Goal: Task Accomplishment & Management: Use online tool/utility

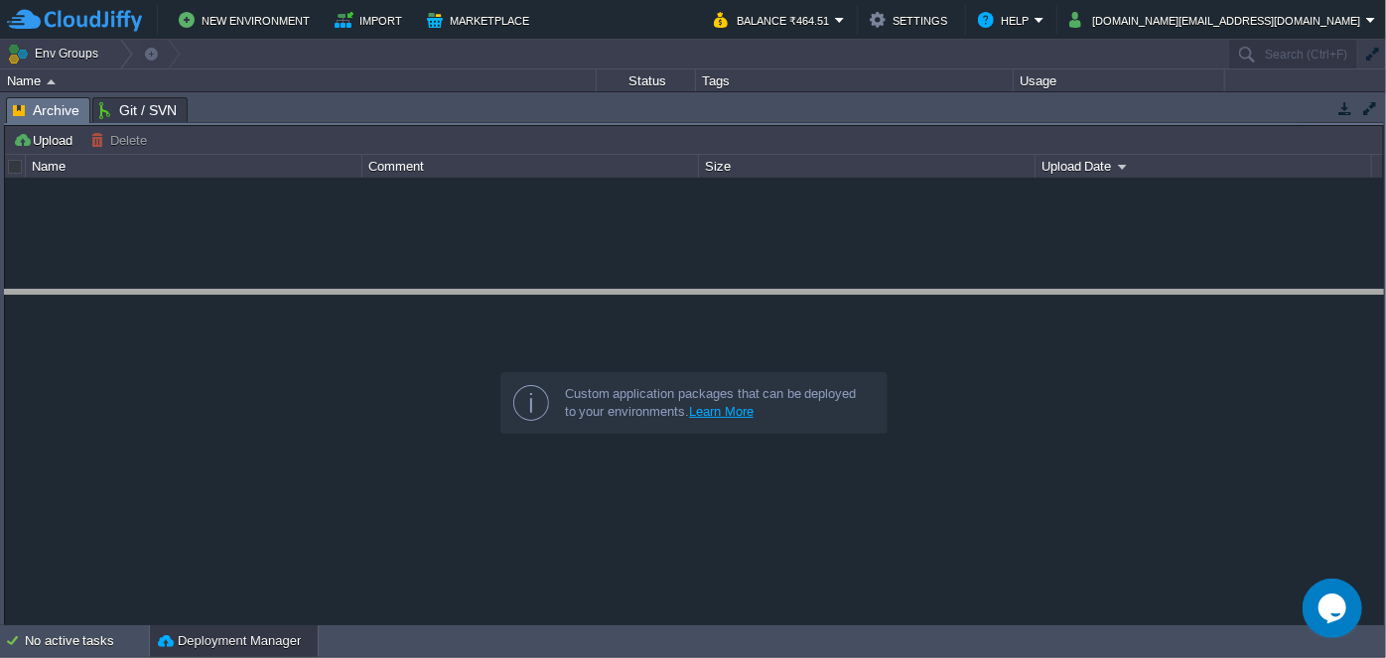
drag, startPoint x: 791, startPoint y: 111, endPoint x: 806, endPoint y: 305, distance: 194.2
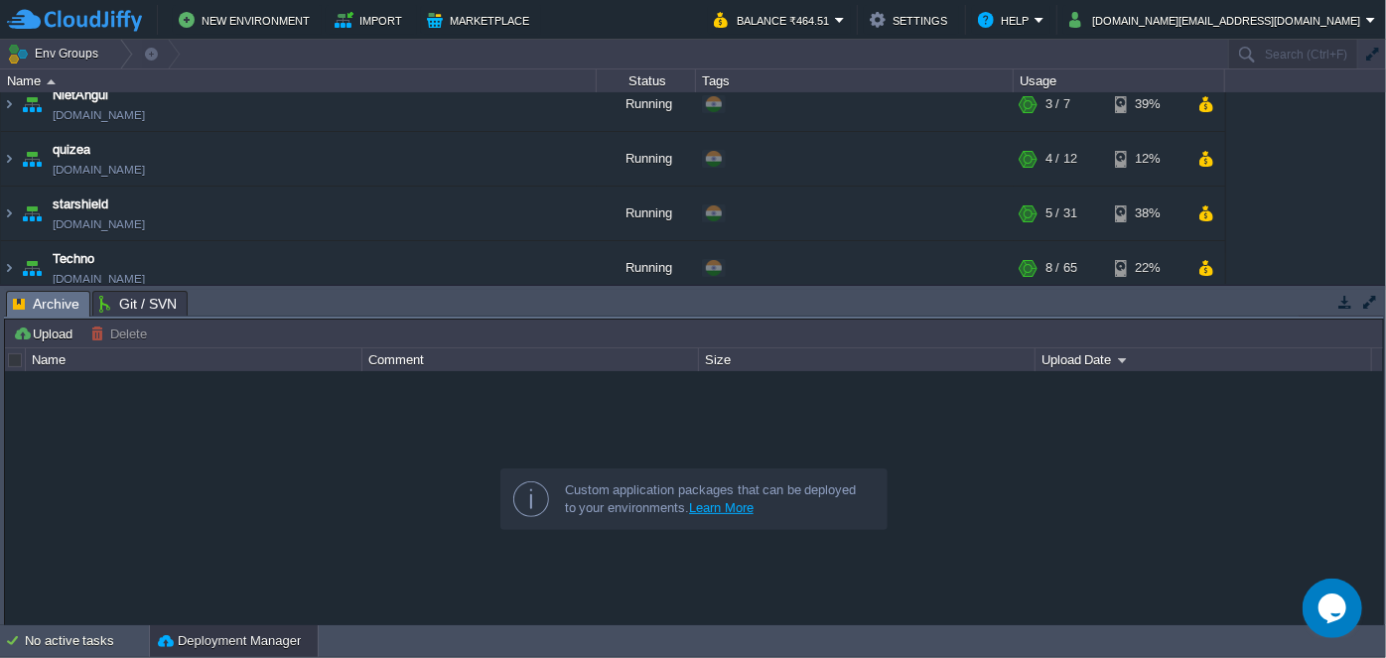
scroll to position [351, 0]
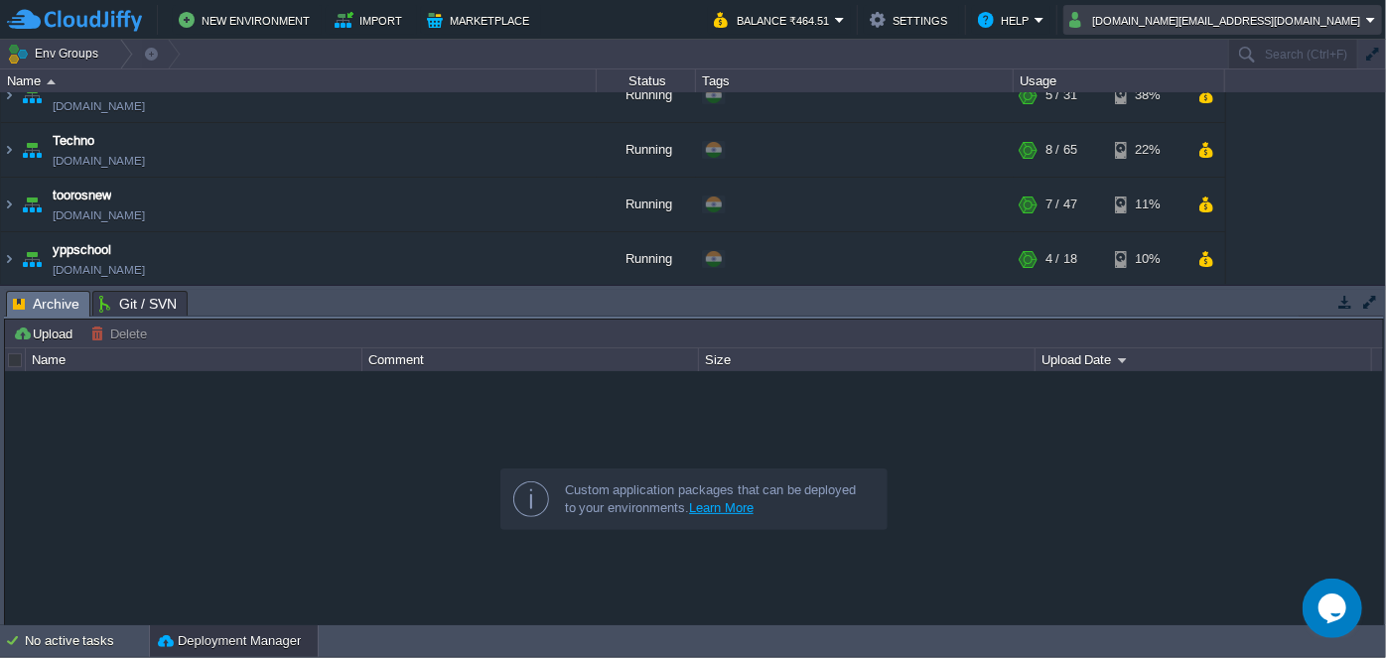
click at [1372, 21] on em "[DOMAIN_NAME][EMAIL_ADDRESS][DOMAIN_NAME]" at bounding box center [1222, 20] width 307 height 24
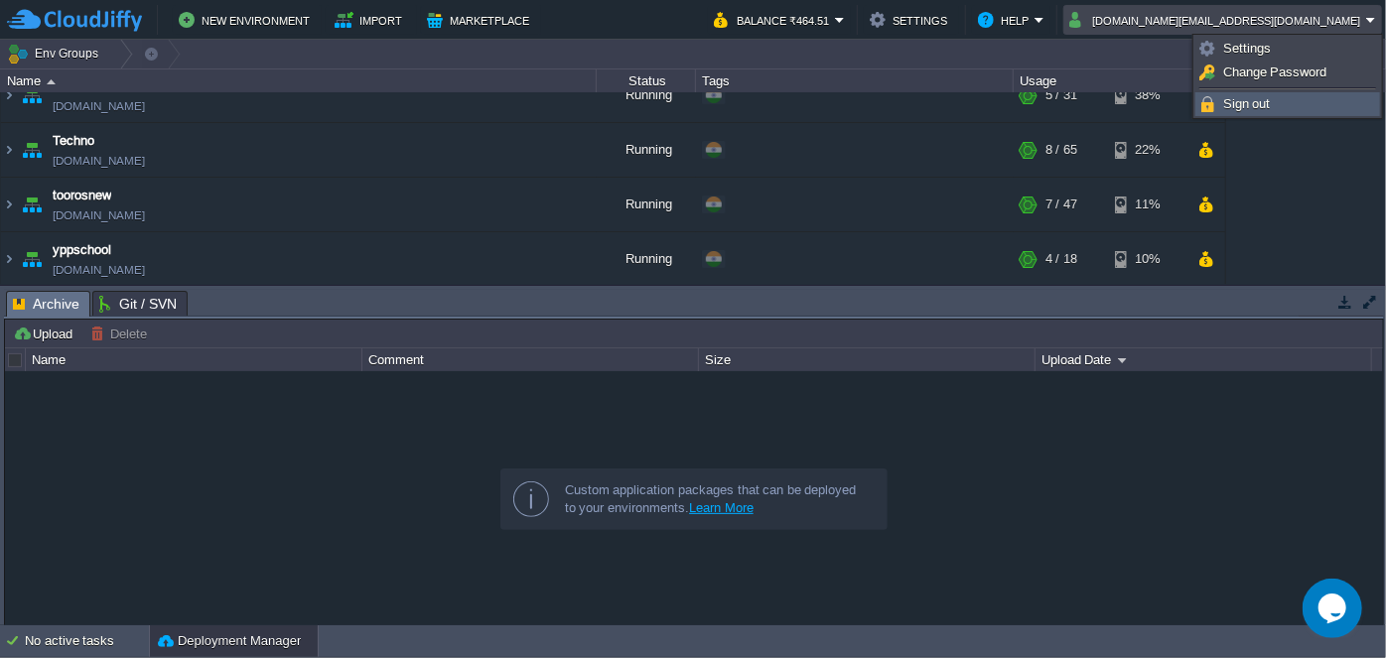
click at [1245, 107] on span "Sign out" at bounding box center [1247, 103] width 48 height 15
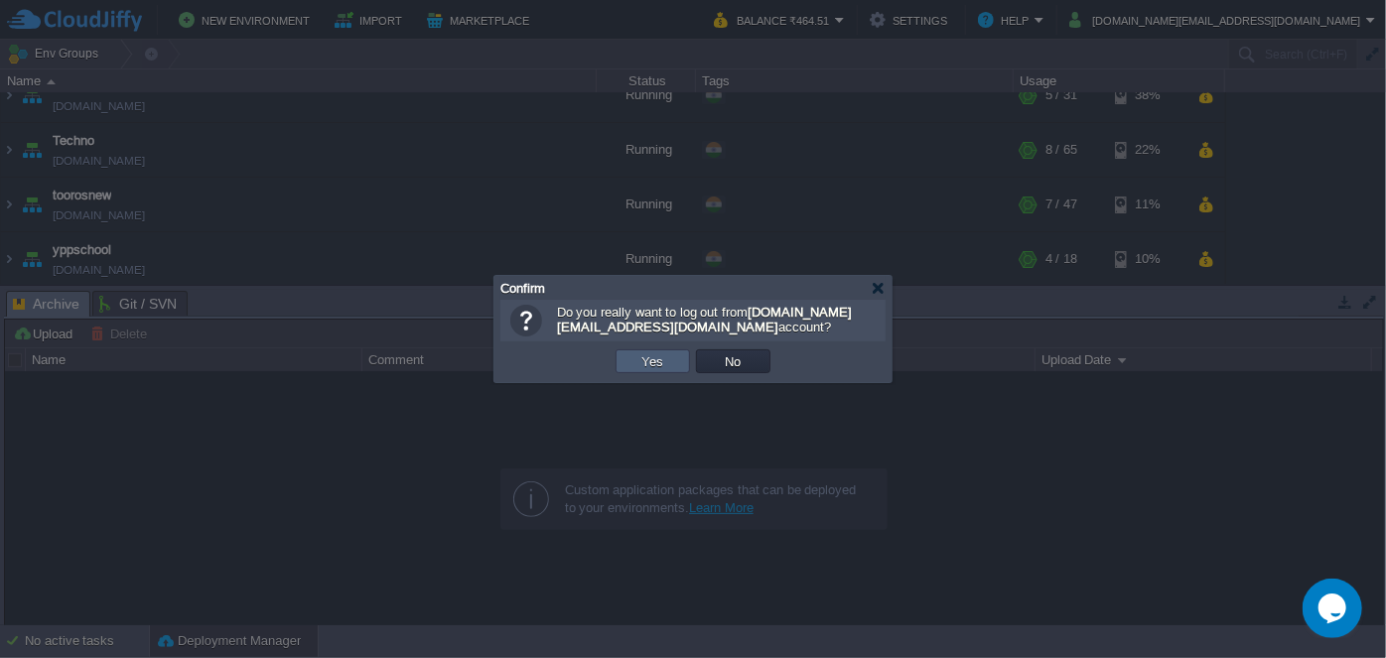
click at [672, 366] on td "Yes" at bounding box center [653, 361] width 74 height 24
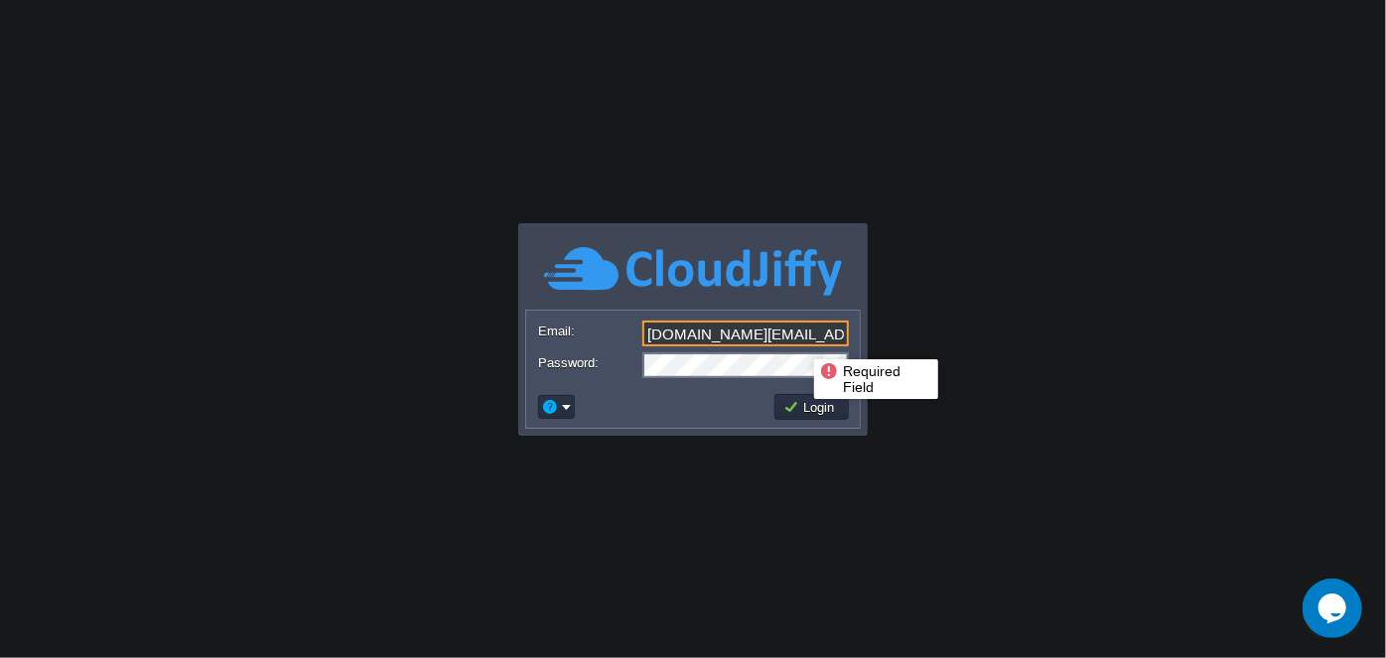
drag, startPoint x: 822, startPoint y: 340, endPoint x: 624, endPoint y: 332, distance: 197.7
click at [624, 332] on div "Email: [DOMAIN_NAME][EMAIL_ADDRESS][DOMAIN_NAME]" at bounding box center [693, 335] width 310 height 28
type input "[PERSON_NAME][EMAIL_ADDRESS][PERSON_NAME][DOMAIN_NAME]"
click at [1088, 328] on body "Application Platform v.8.10.2 Required Field Email: [PERSON_NAME][EMAIL_ADDRESS…" at bounding box center [693, 329] width 1386 height 658
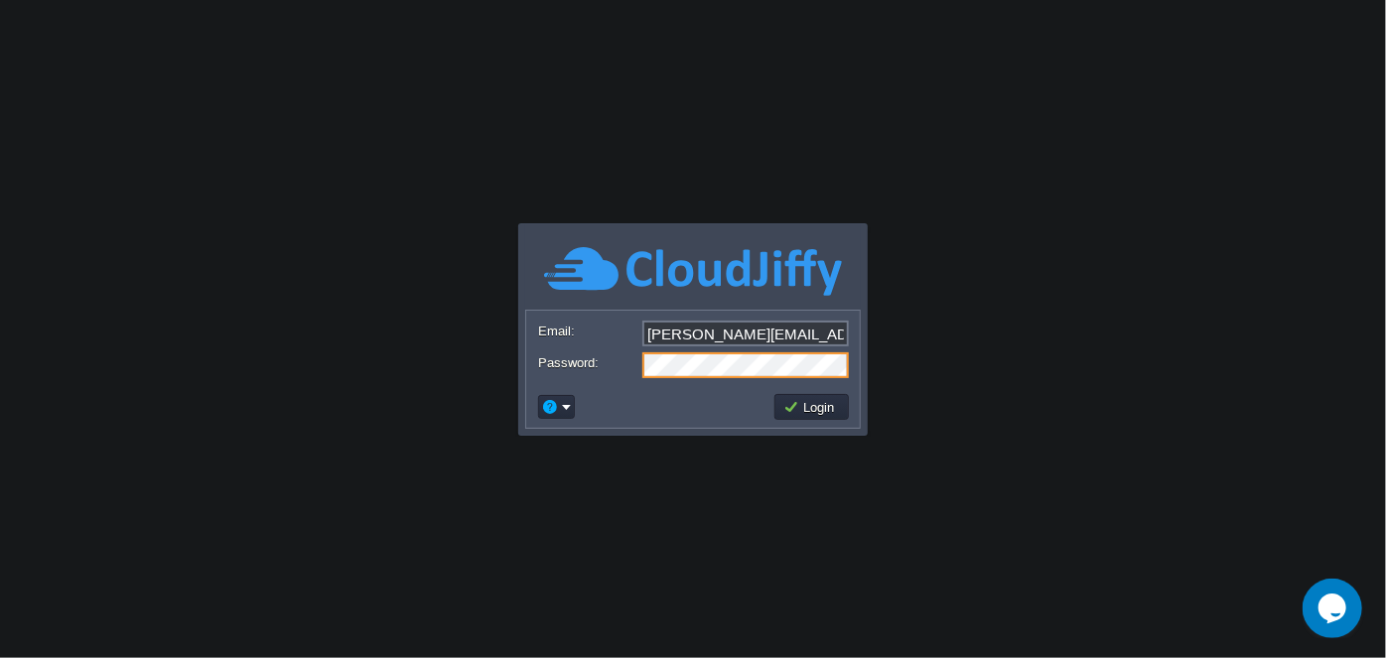
click at [632, 381] on form "Email: [PERSON_NAME][EMAIL_ADDRESS][PERSON_NAME][DOMAIN_NAME] Password:" at bounding box center [693, 348] width 334 height 75
click at [625, 515] on body "Application Platform v.8.10.2 Required Field Email: [PERSON_NAME][EMAIL_ADDRESS…" at bounding box center [693, 329] width 1386 height 658
click at [807, 403] on button "Login" at bounding box center [812, 407] width 58 height 18
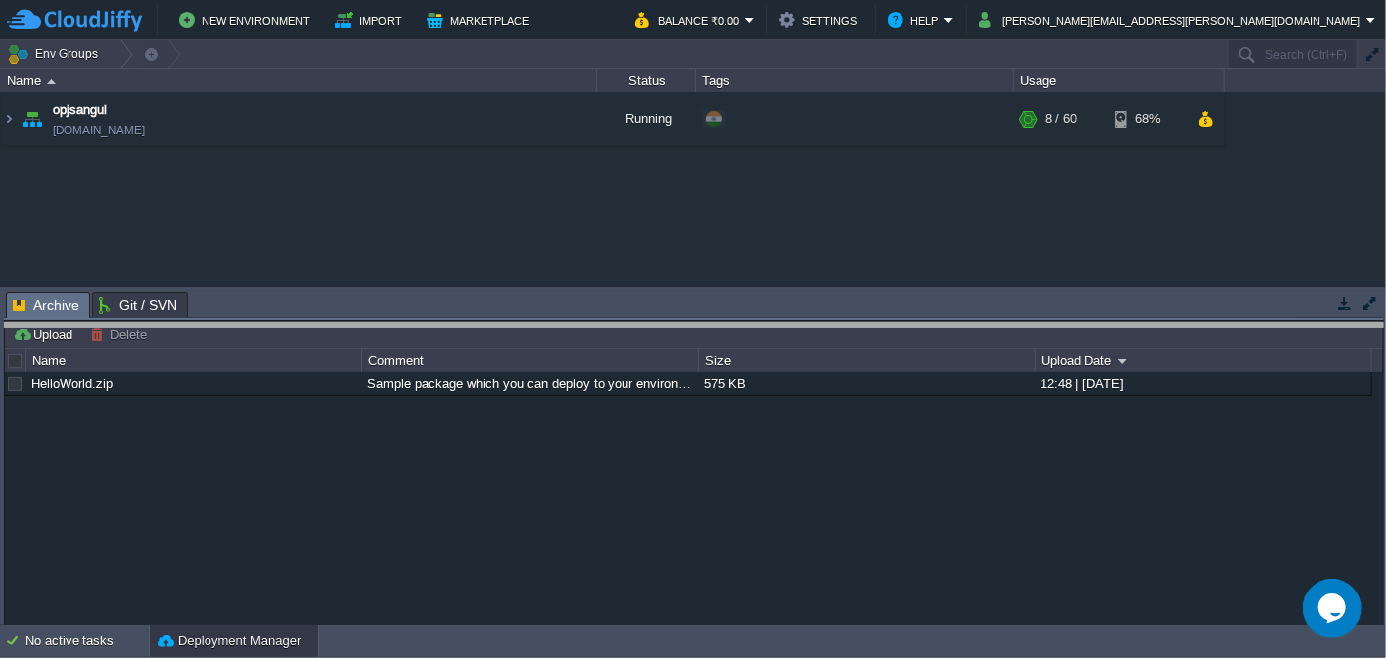
drag, startPoint x: 760, startPoint y: 302, endPoint x: 755, endPoint y: 334, distance: 32.3
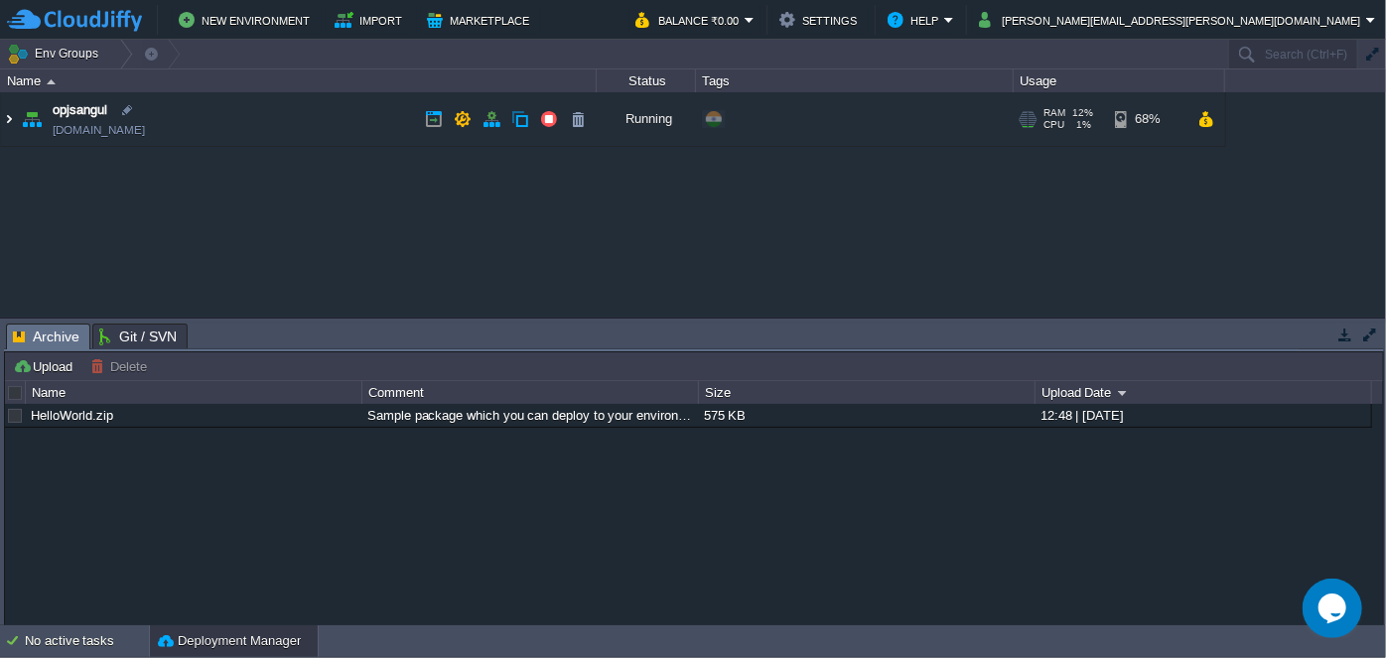
click at [13, 122] on img at bounding box center [9, 119] width 16 height 54
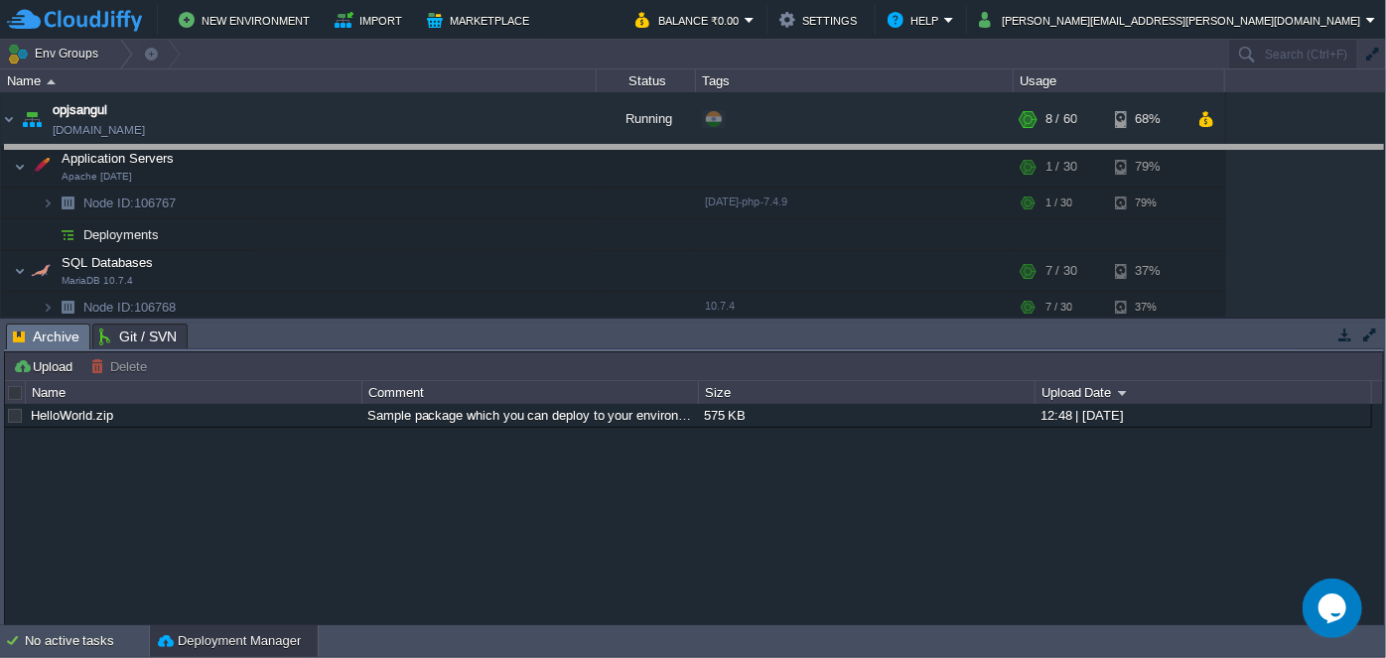
drag, startPoint x: 665, startPoint y: 329, endPoint x: 632, endPoint y: 151, distance: 180.7
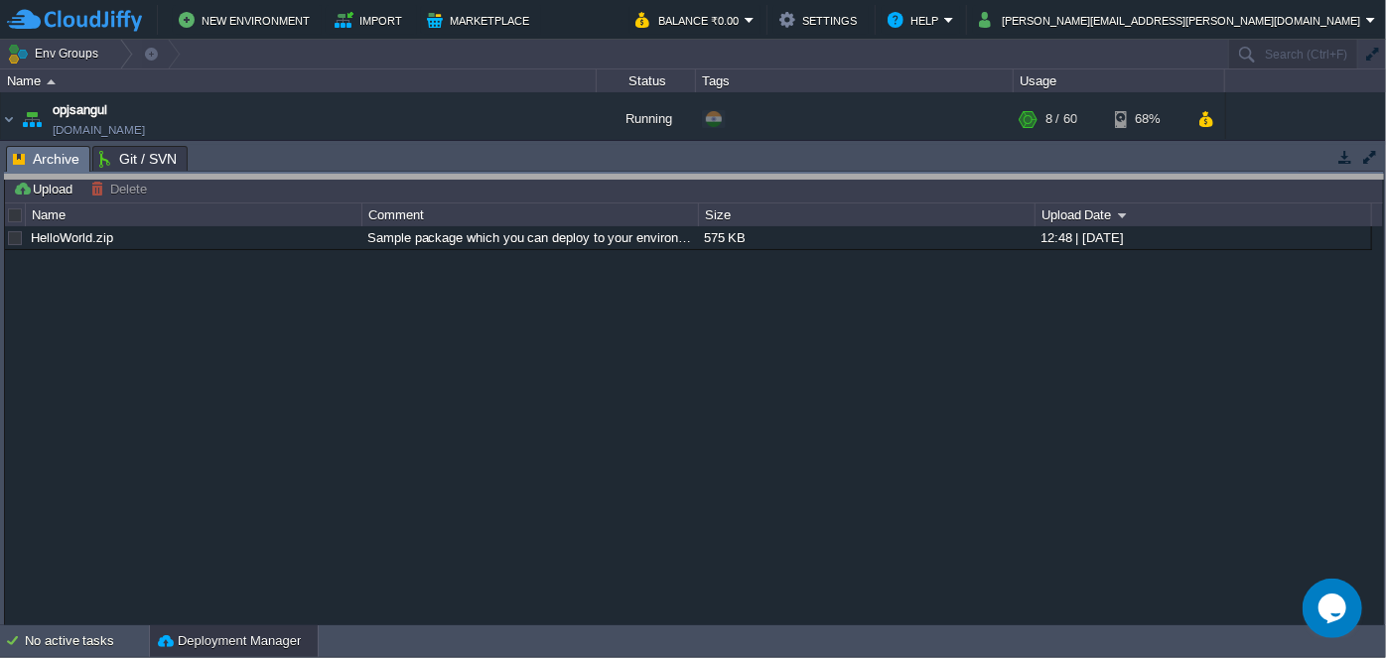
drag, startPoint x: 593, startPoint y: 152, endPoint x: 589, endPoint y: 183, distance: 31.0
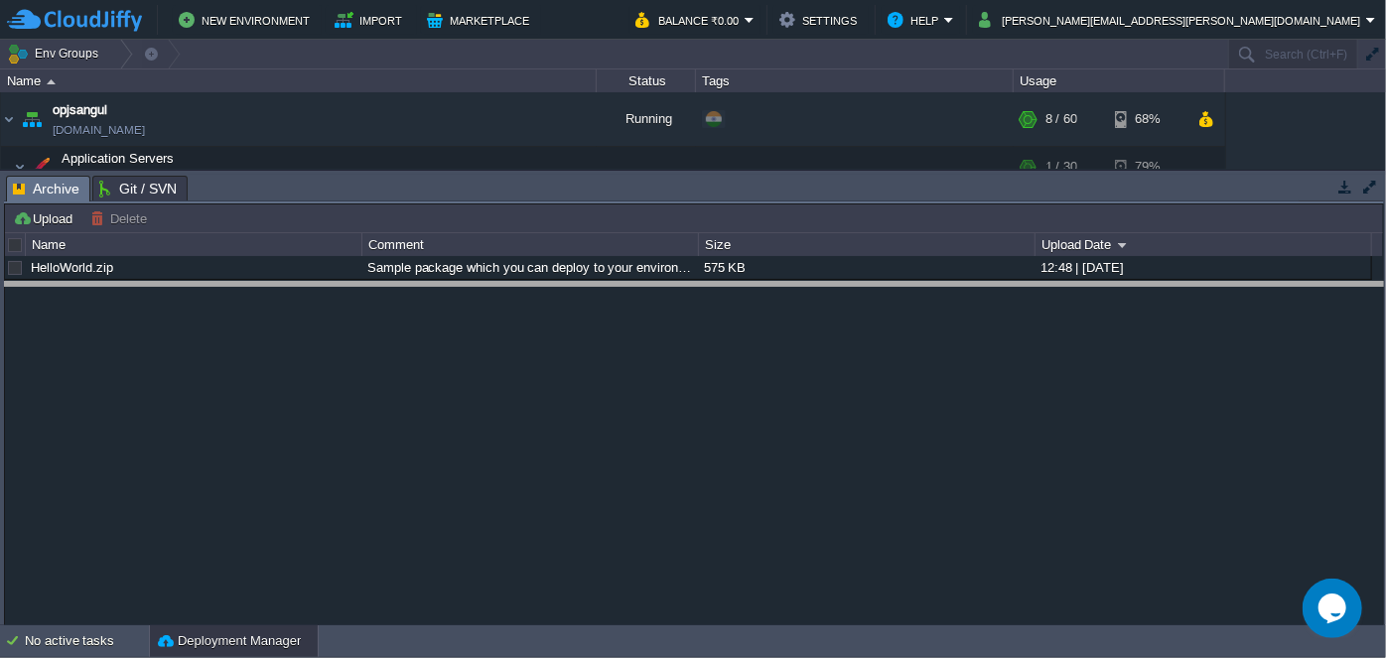
drag, startPoint x: 677, startPoint y: 182, endPoint x: 661, endPoint y: 288, distance: 107.4
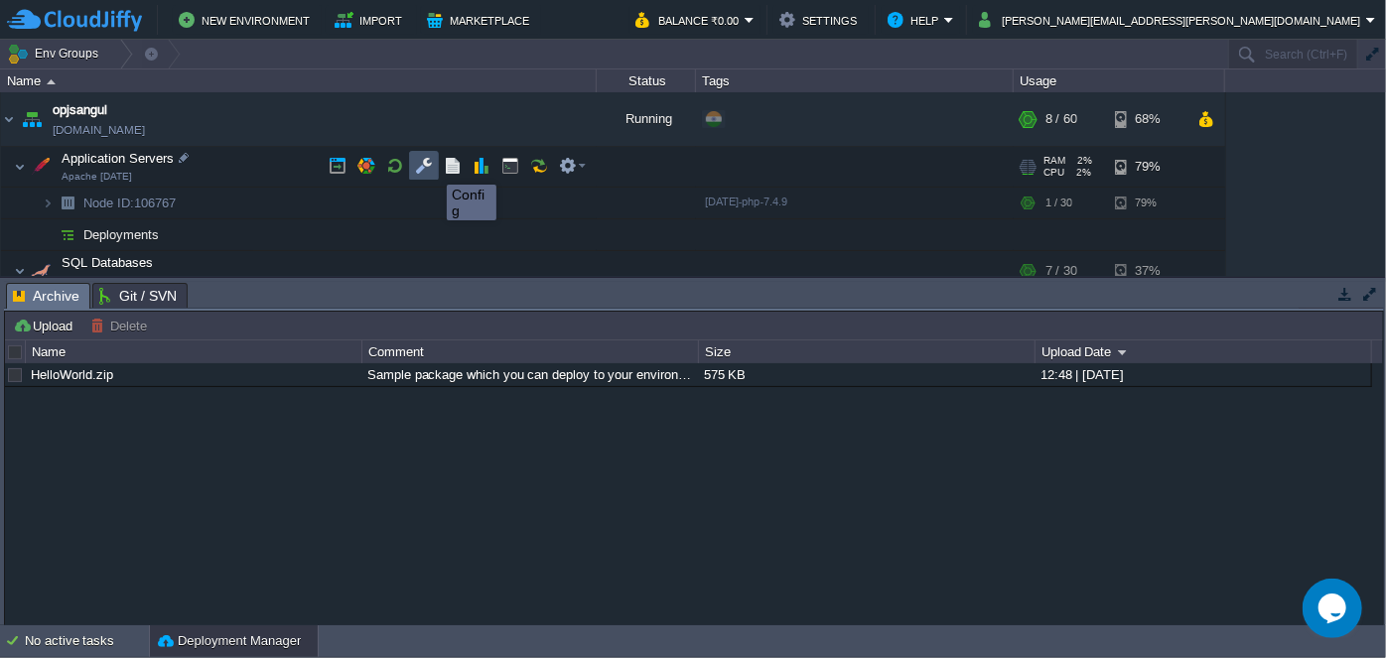
click at [432, 167] on button "button" at bounding box center [424, 166] width 18 height 18
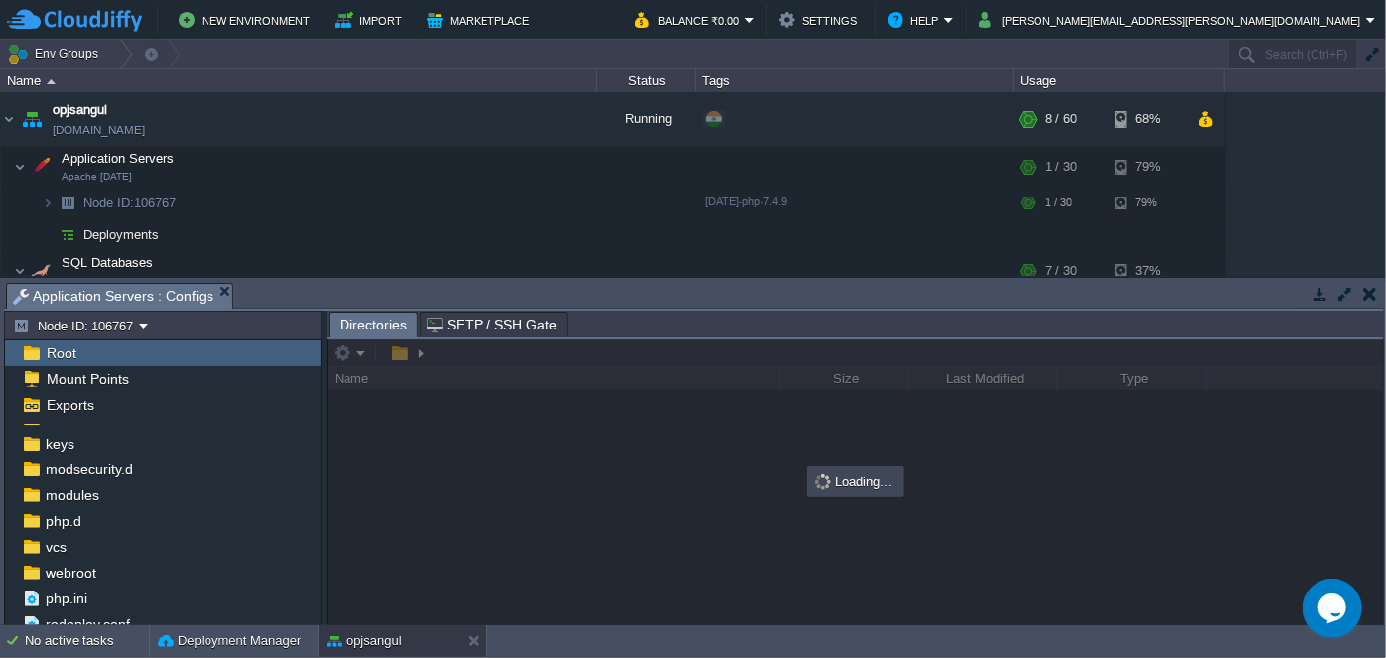
scroll to position [155, 0]
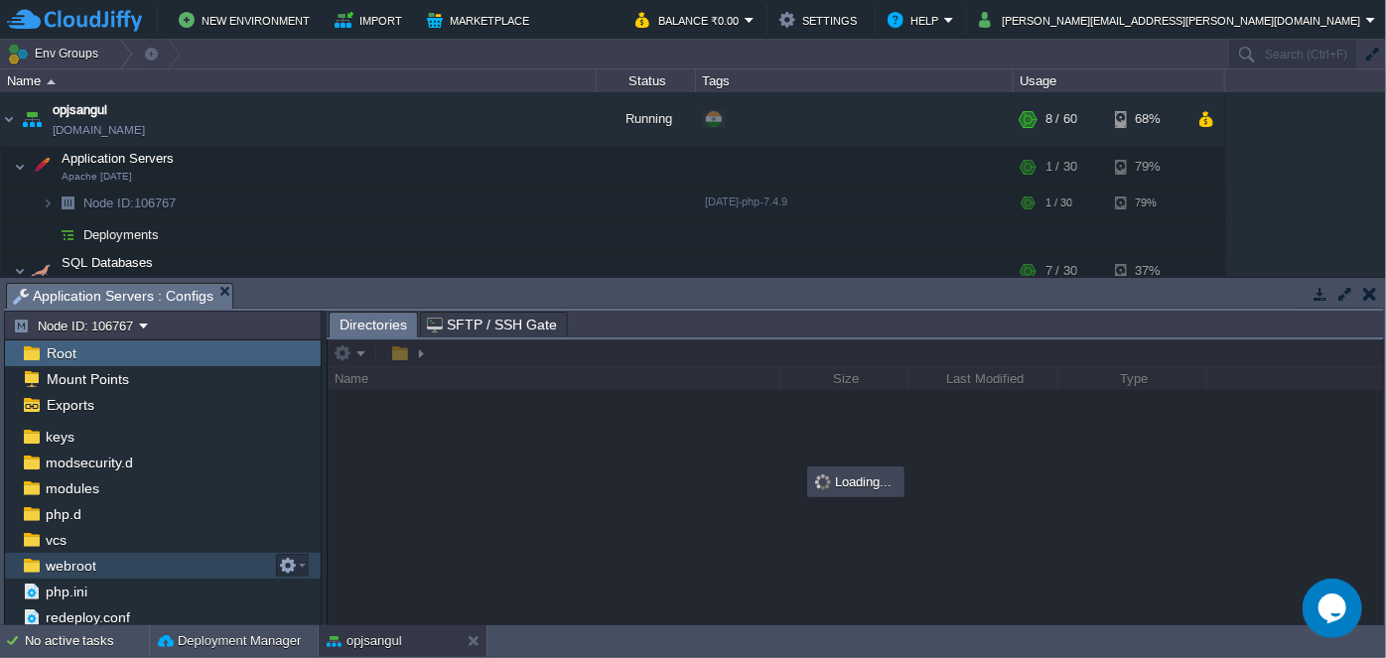
click at [104, 559] on div "webroot" at bounding box center [163, 566] width 316 height 26
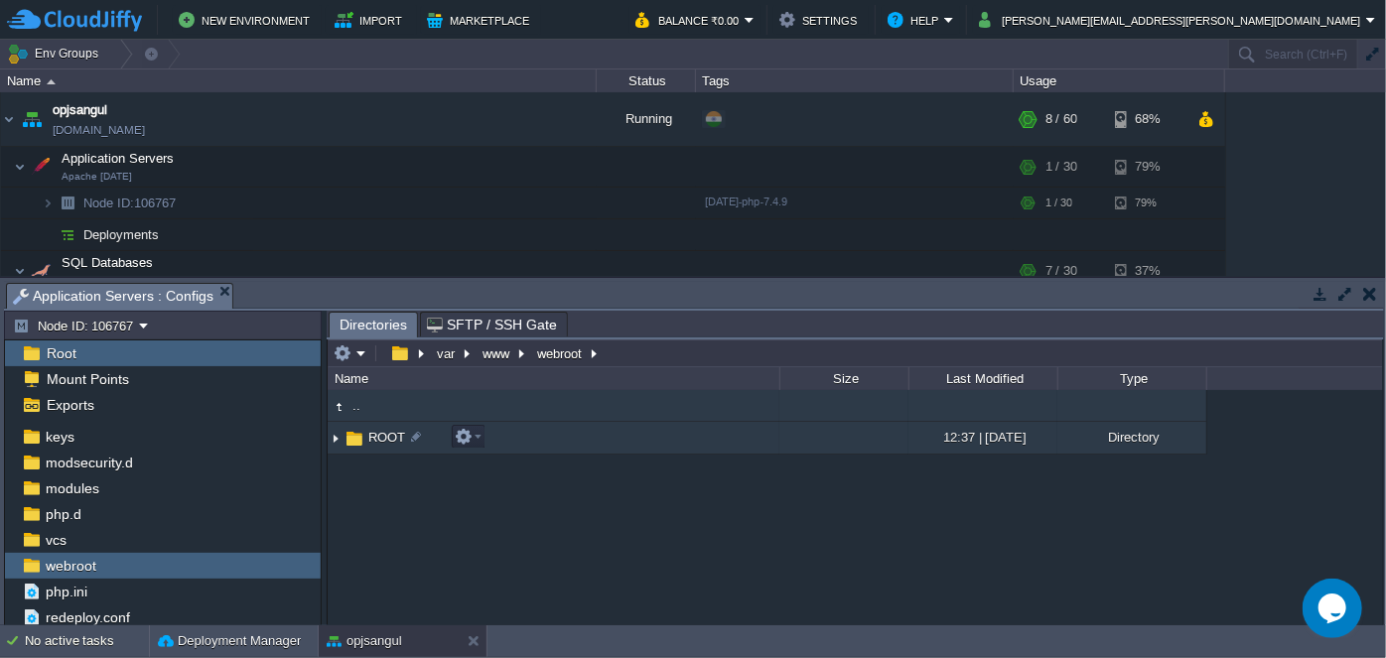
click at [333, 445] on img at bounding box center [336, 438] width 16 height 31
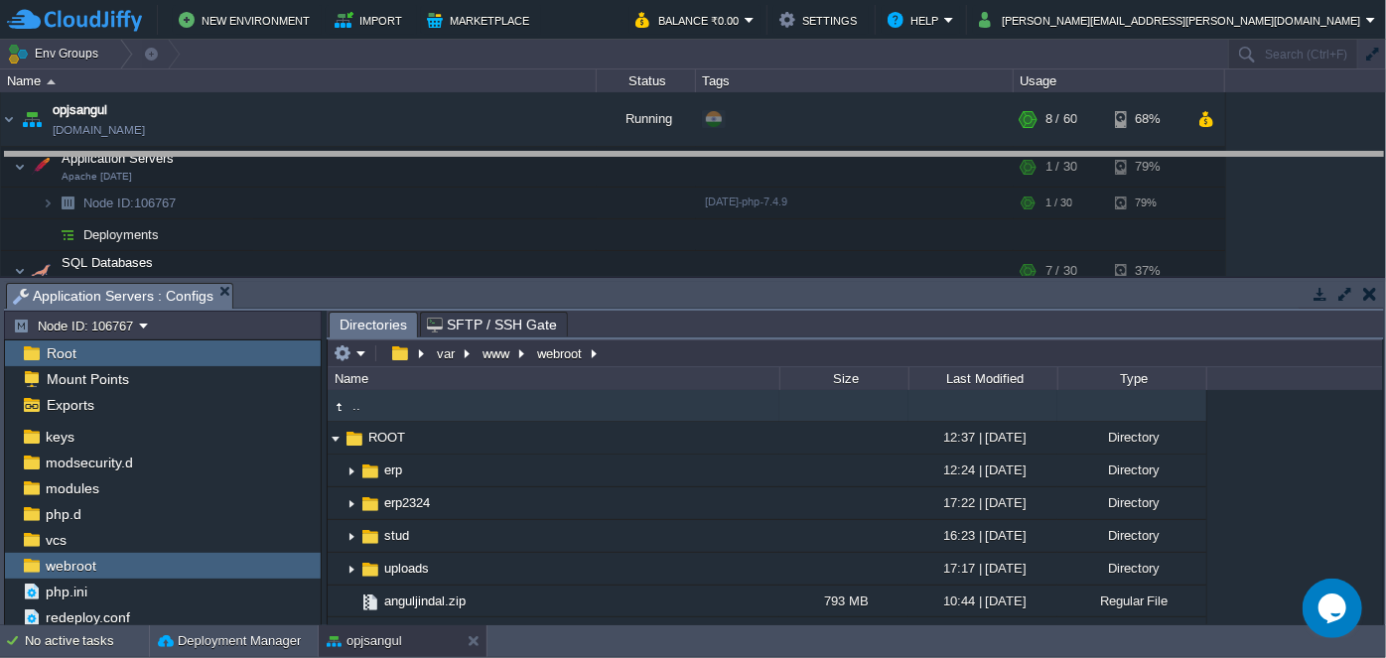
drag, startPoint x: 709, startPoint y: 284, endPoint x: 692, endPoint y: 149, distance: 136.1
click at [692, 149] on body "New Environment Import Marketplace Bonus ₹0.00 Upgrade Account Balance ₹0.00 Se…" at bounding box center [693, 329] width 1386 height 658
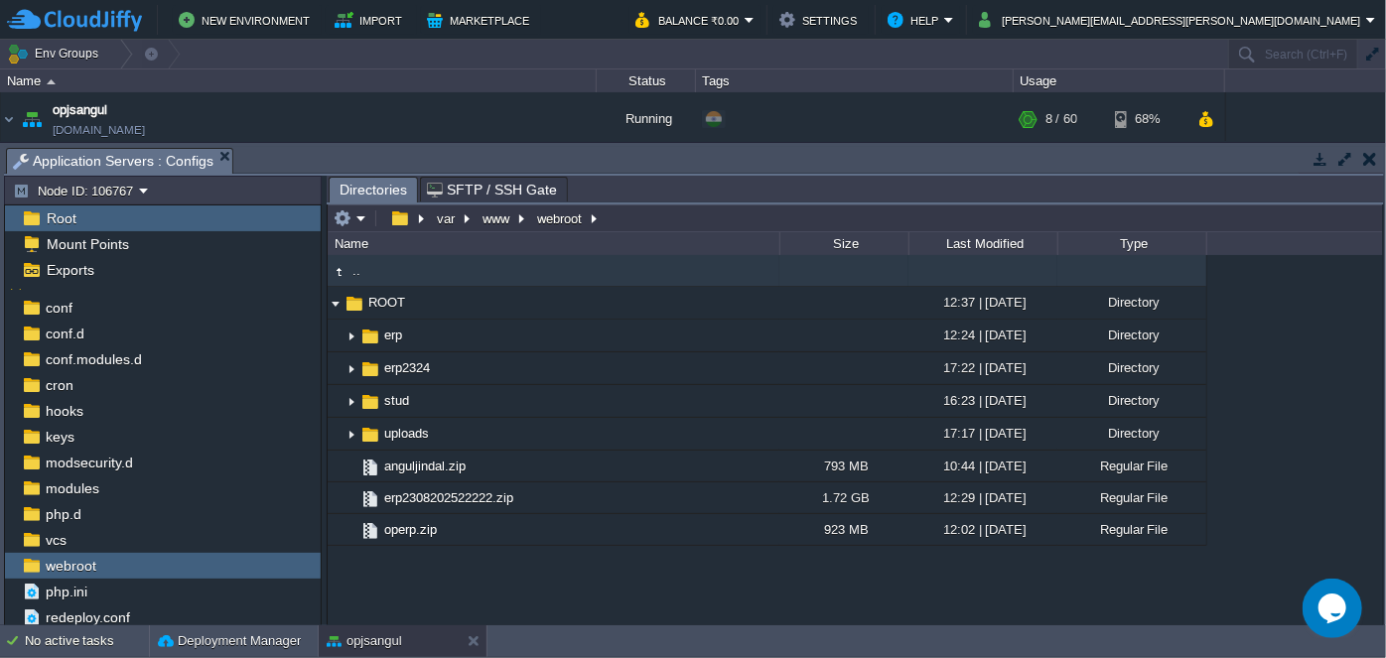
scroll to position [20, 0]
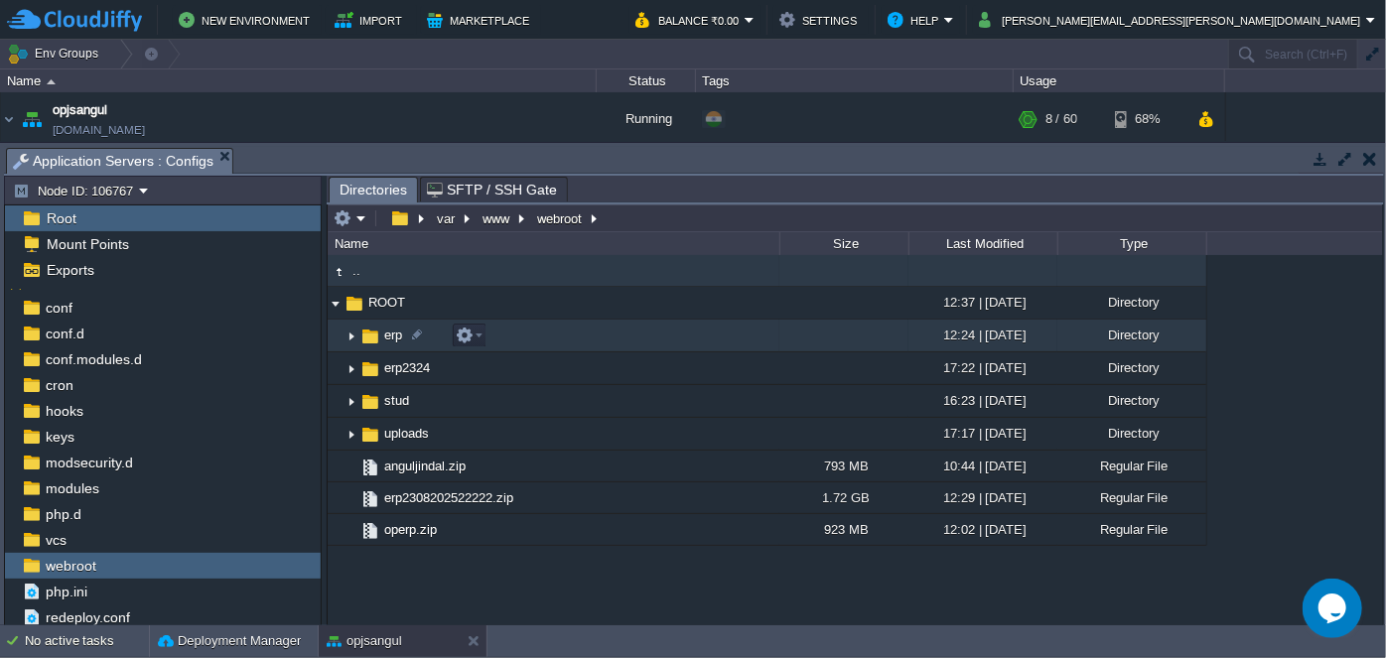
click at [354, 340] on img at bounding box center [352, 336] width 16 height 31
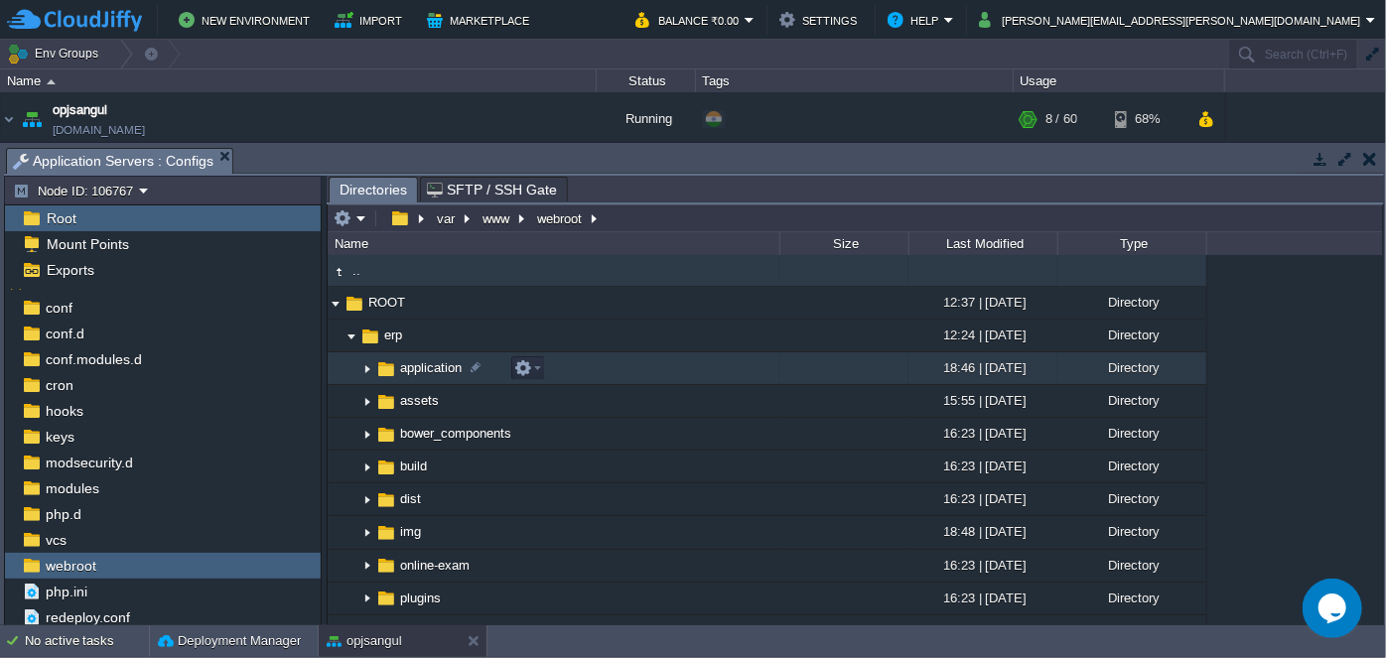
click at [370, 365] on img at bounding box center [367, 368] width 16 height 31
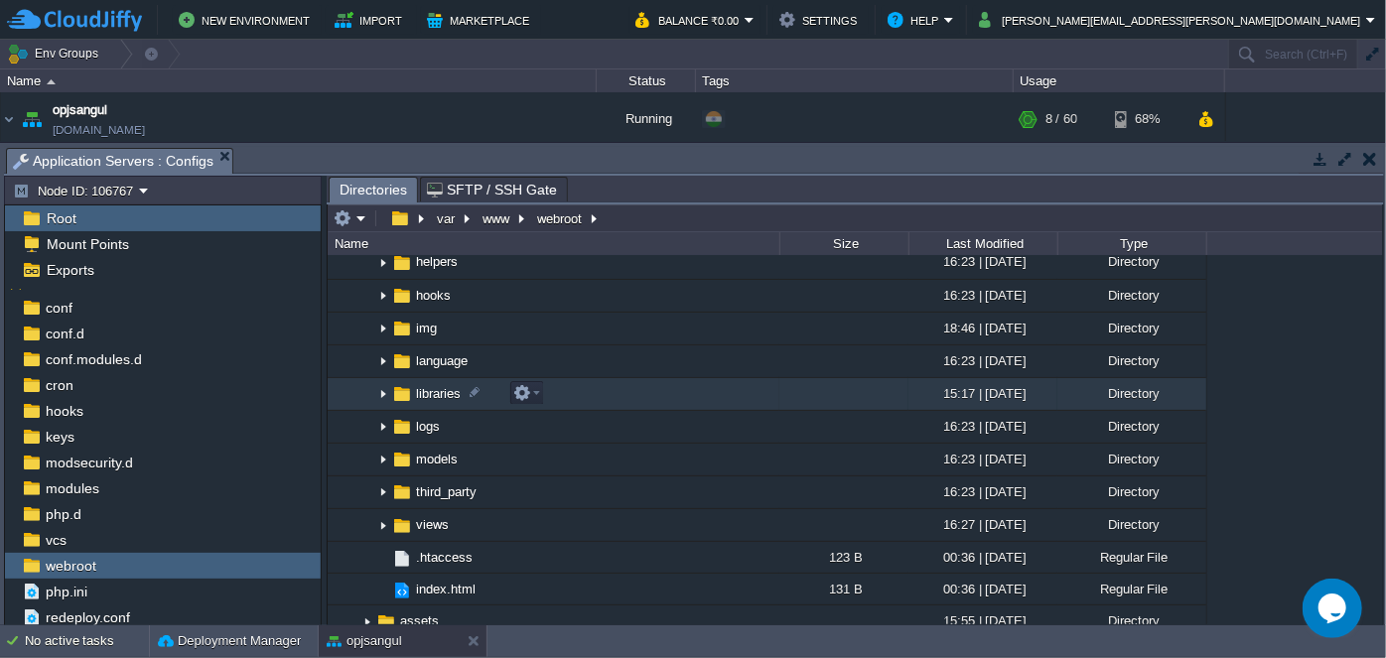
scroll to position [0, 0]
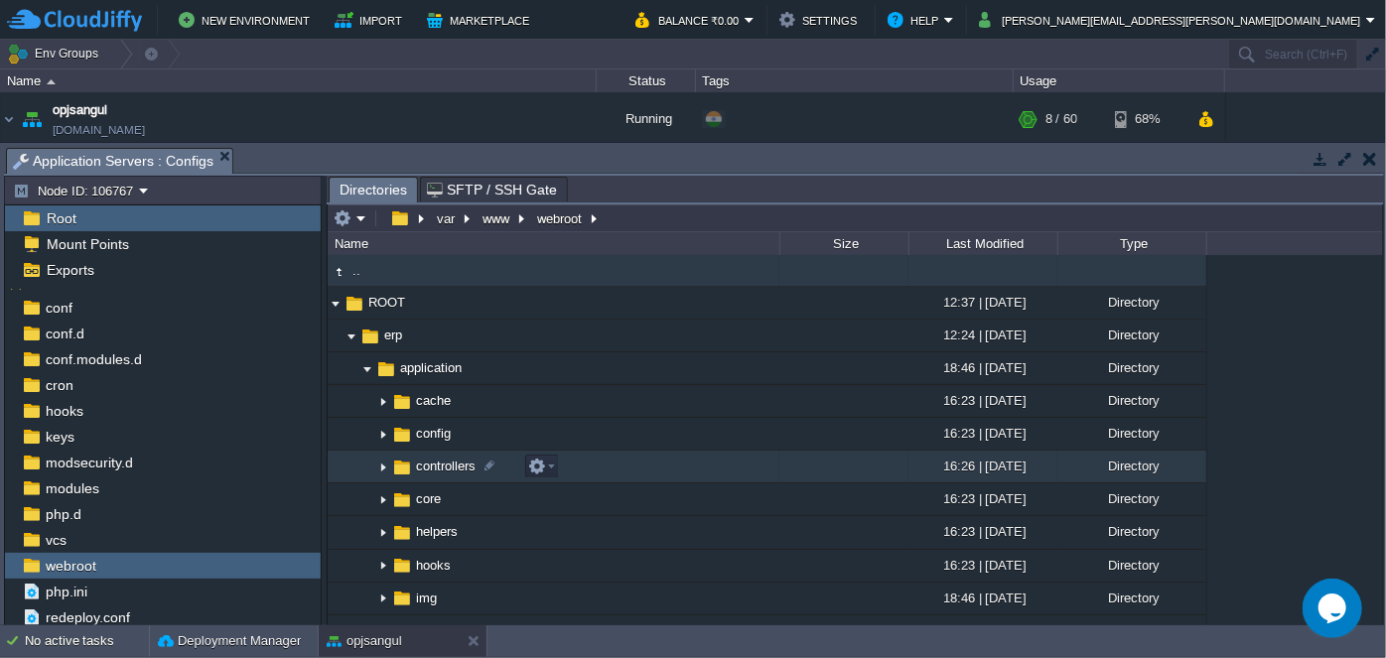
click at [383, 464] on img at bounding box center [383, 467] width 16 height 31
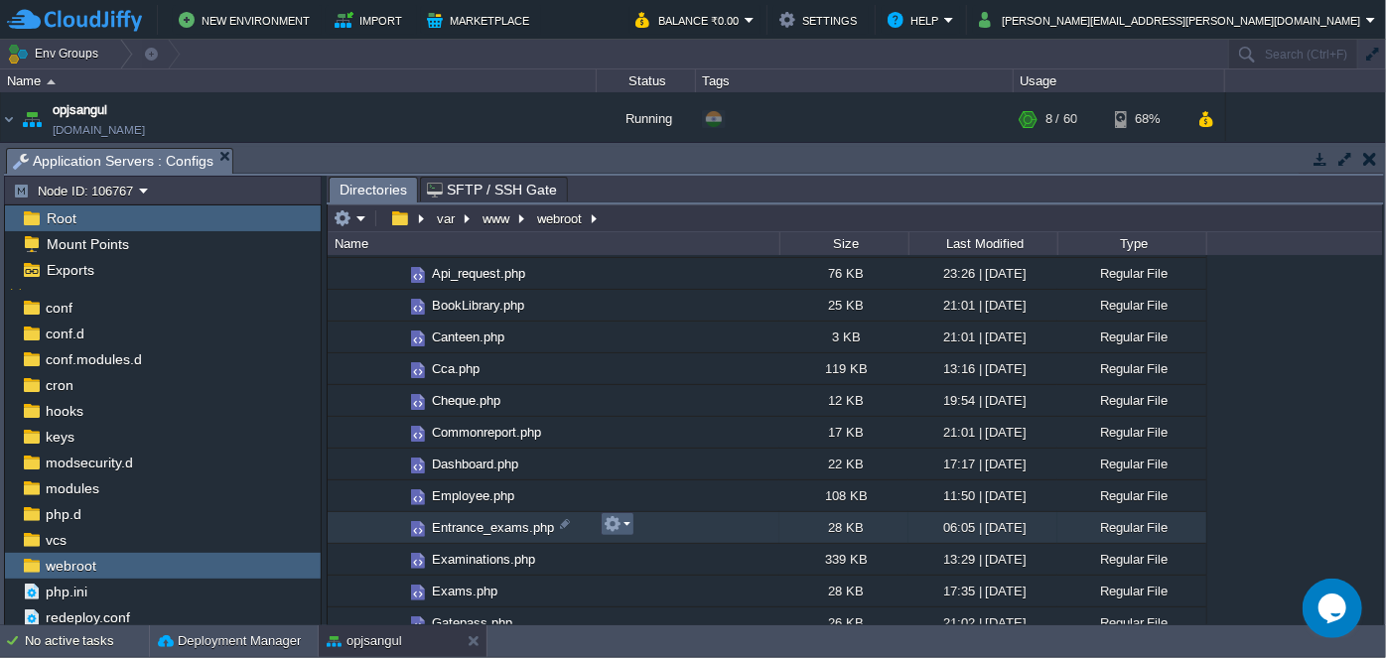
scroll to position [360, 0]
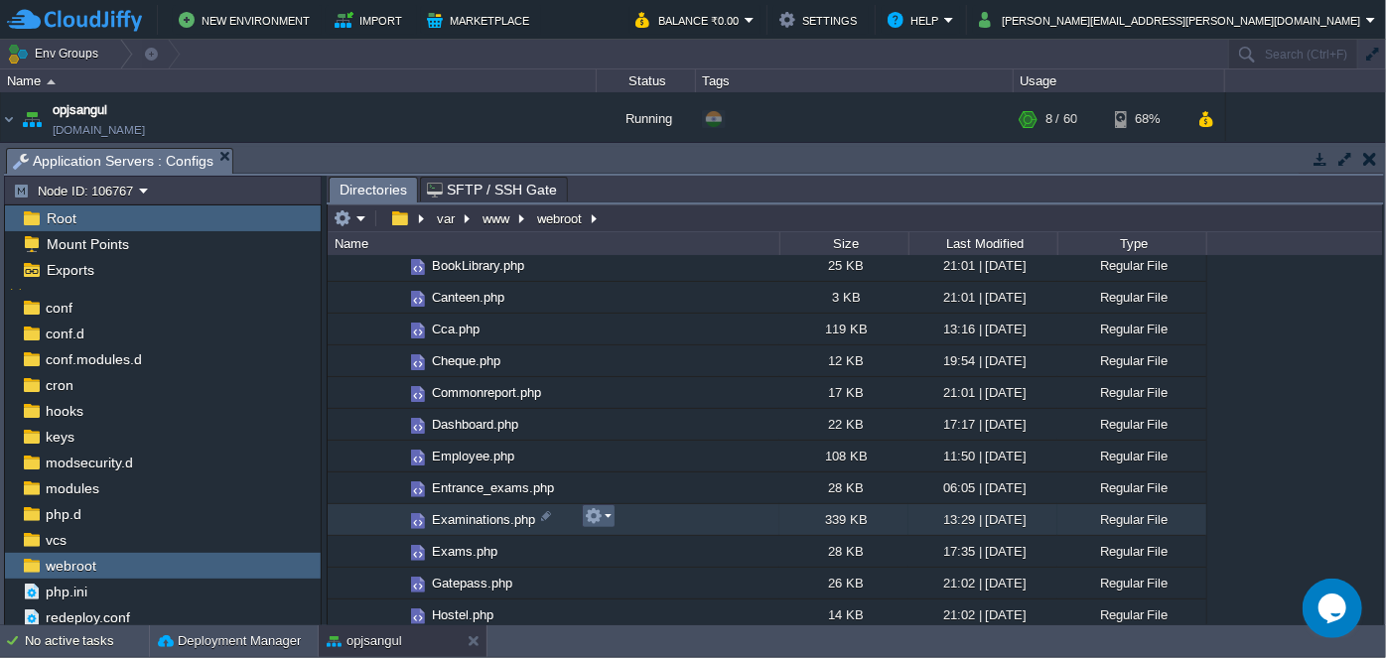
click at [611, 521] on td at bounding box center [599, 516] width 34 height 24
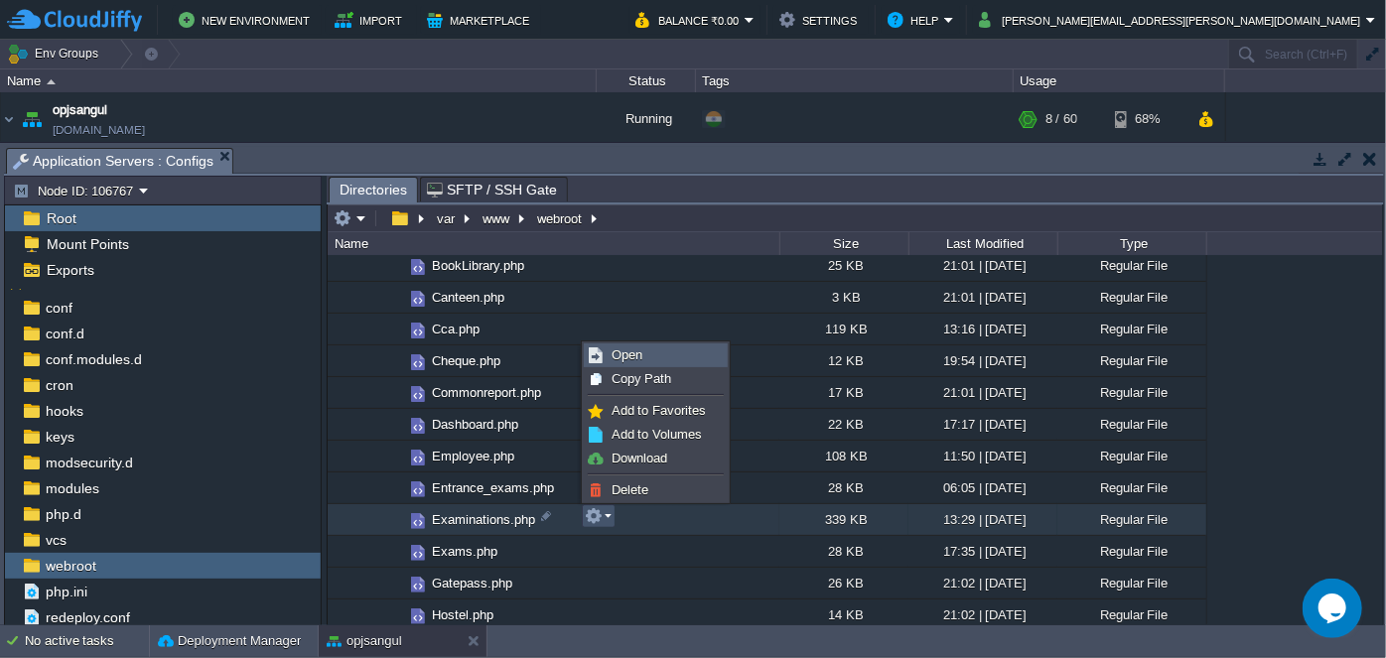
click at [643, 353] on link "Open" at bounding box center [656, 355] width 142 height 22
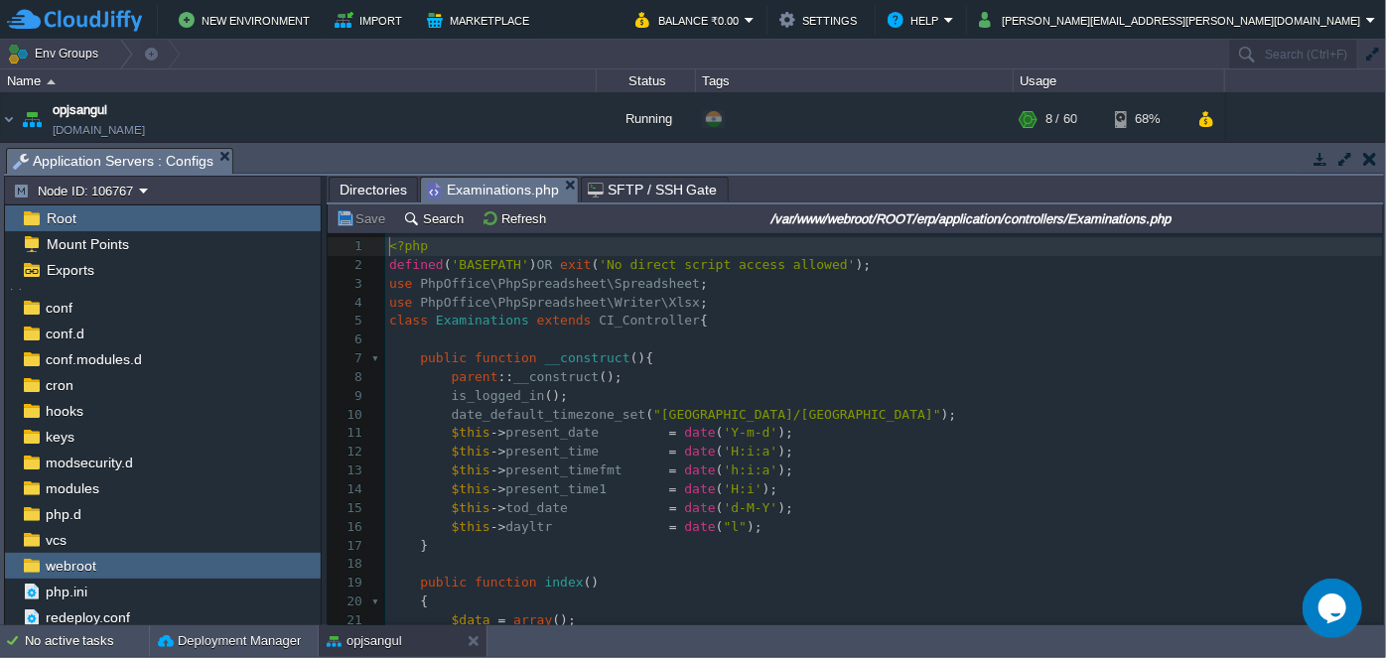
scroll to position [6, 0]
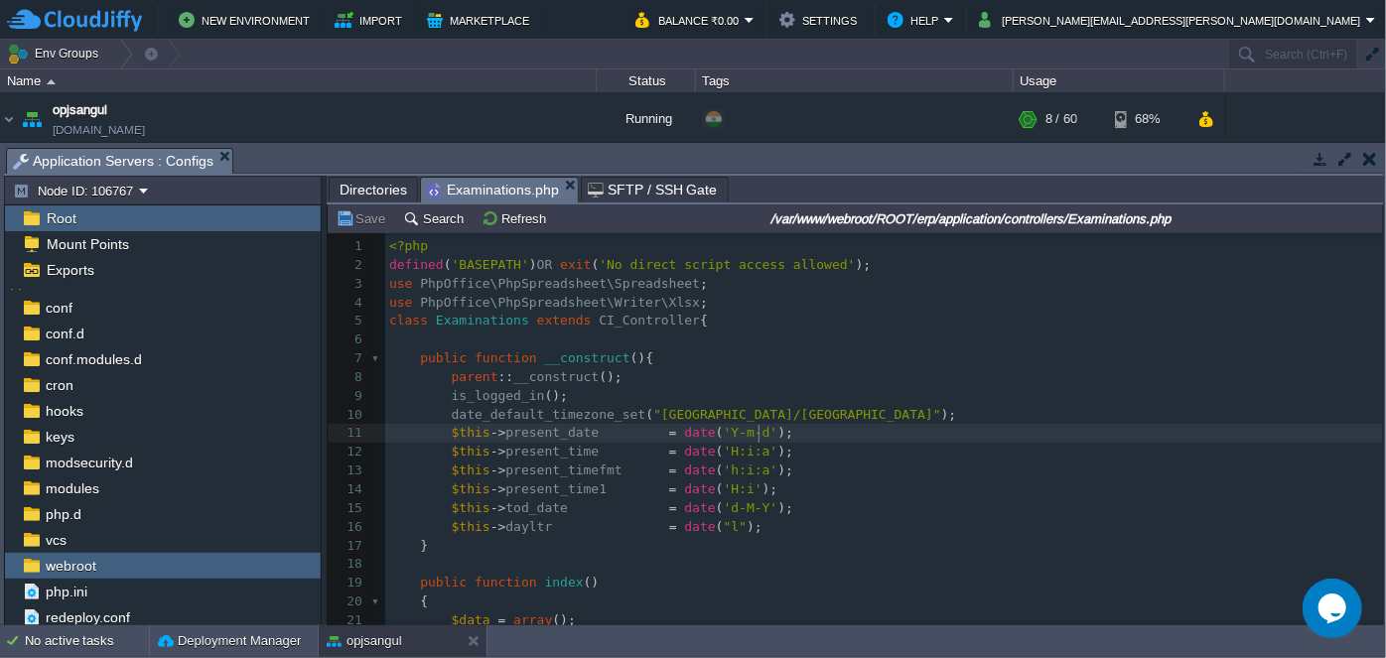
click at [920, 425] on pre "$this -> present_date = date ( 'Y-m-d' );" at bounding box center [884, 433] width 998 height 19
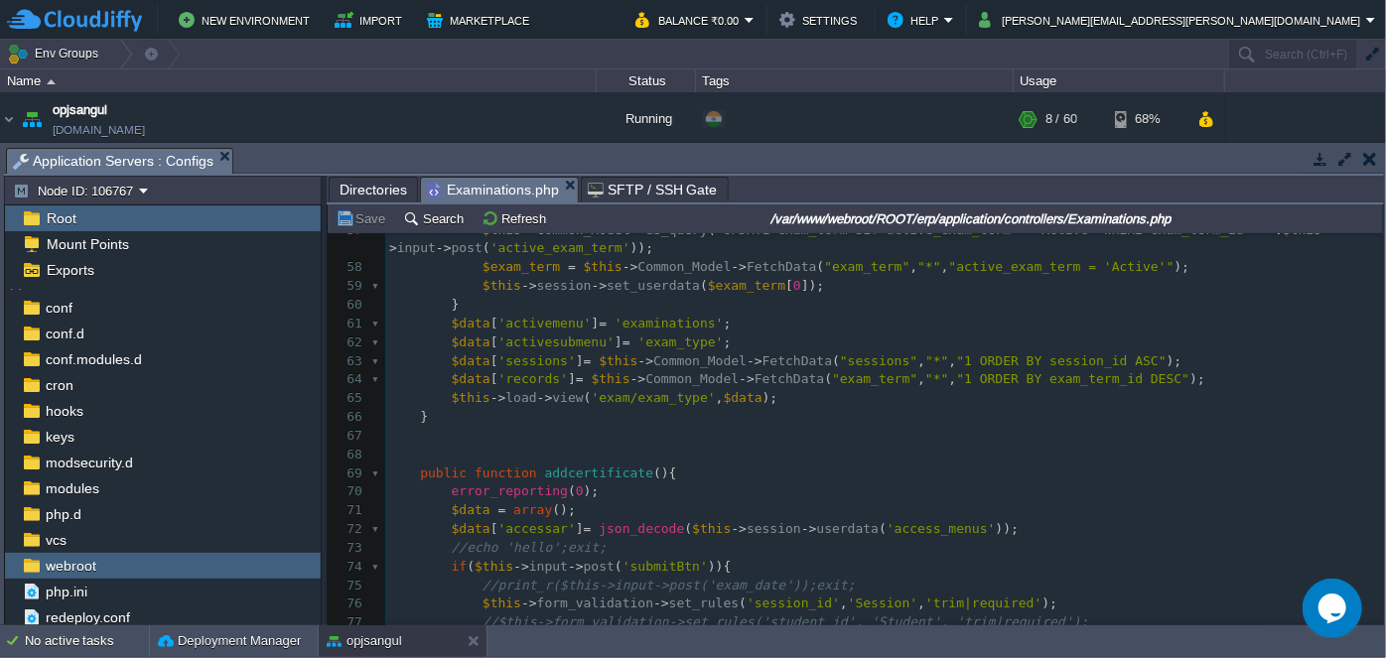
scroll to position [1082, 0]
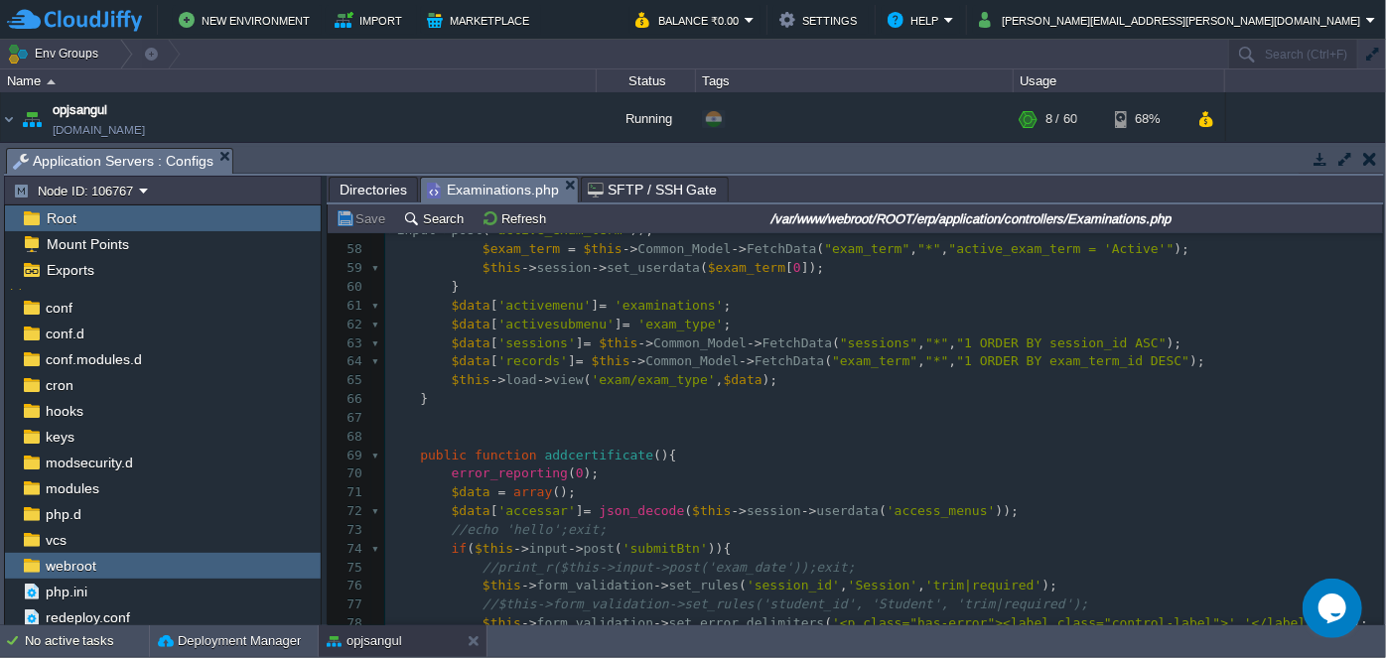
click at [778, 433] on pre "​" at bounding box center [884, 437] width 998 height 19
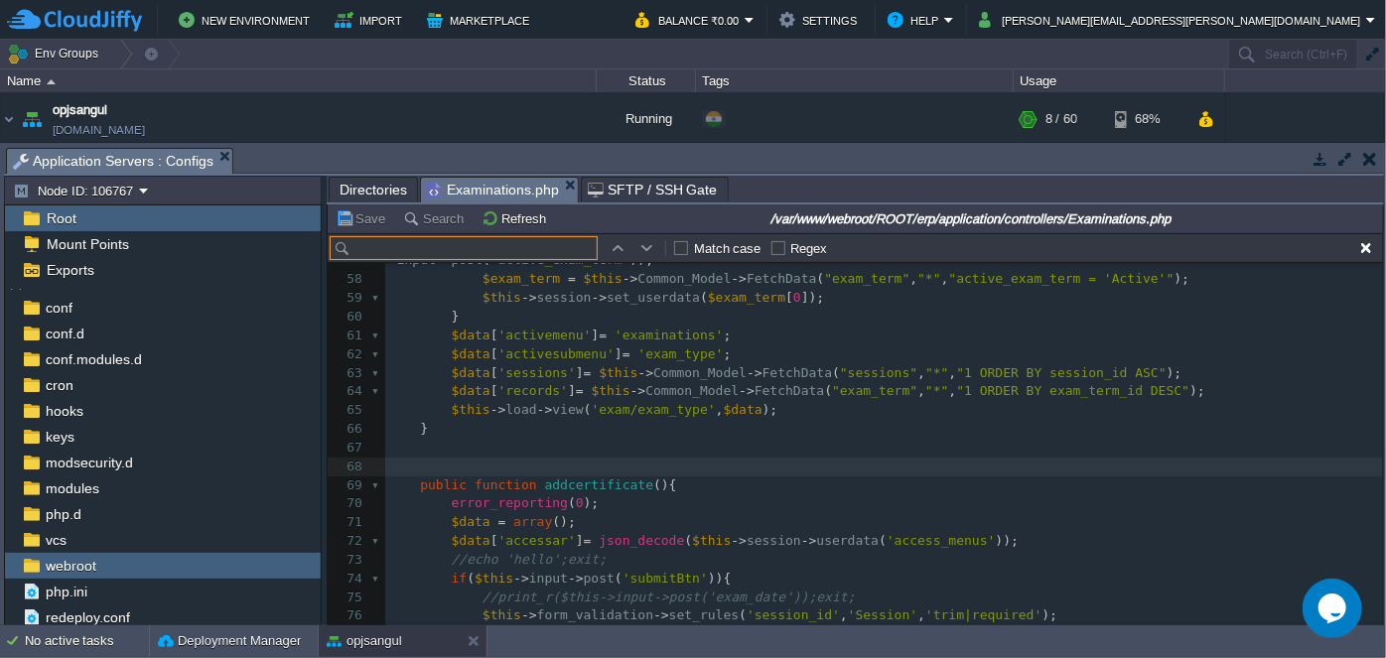
scroll to position [1112, 0]
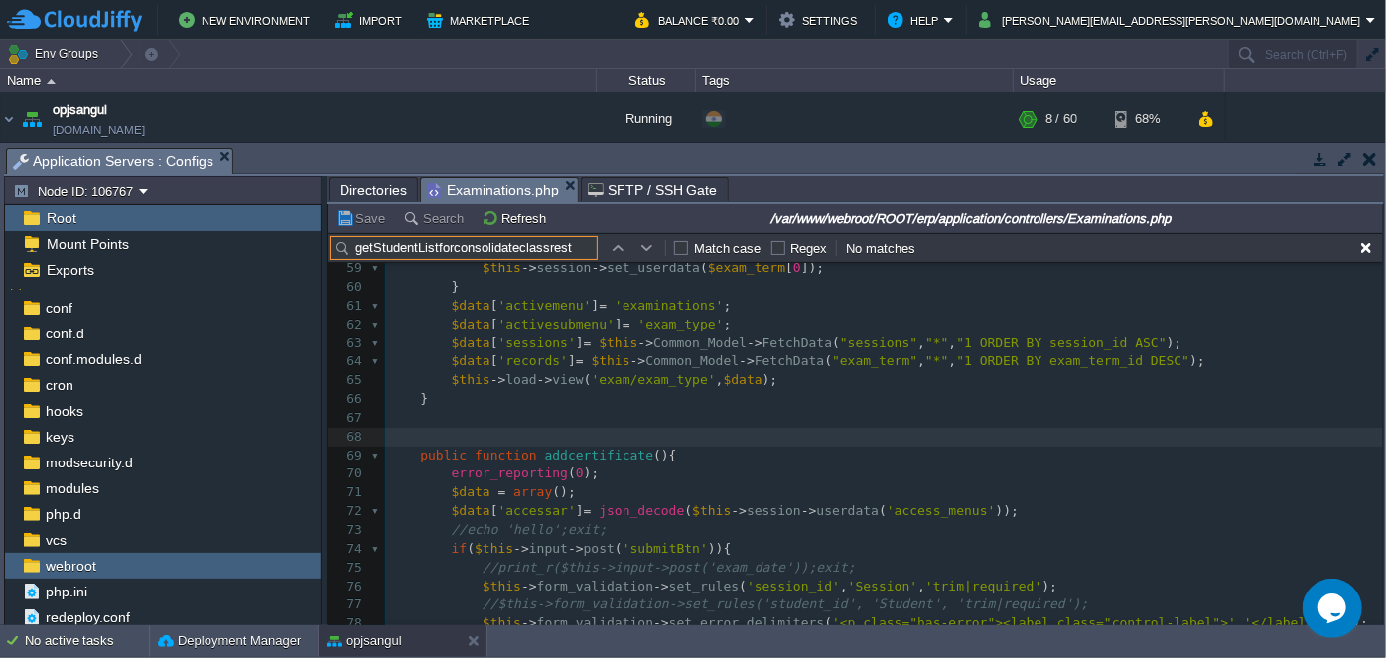
type input "getStudentListforconsolidateclassrest"
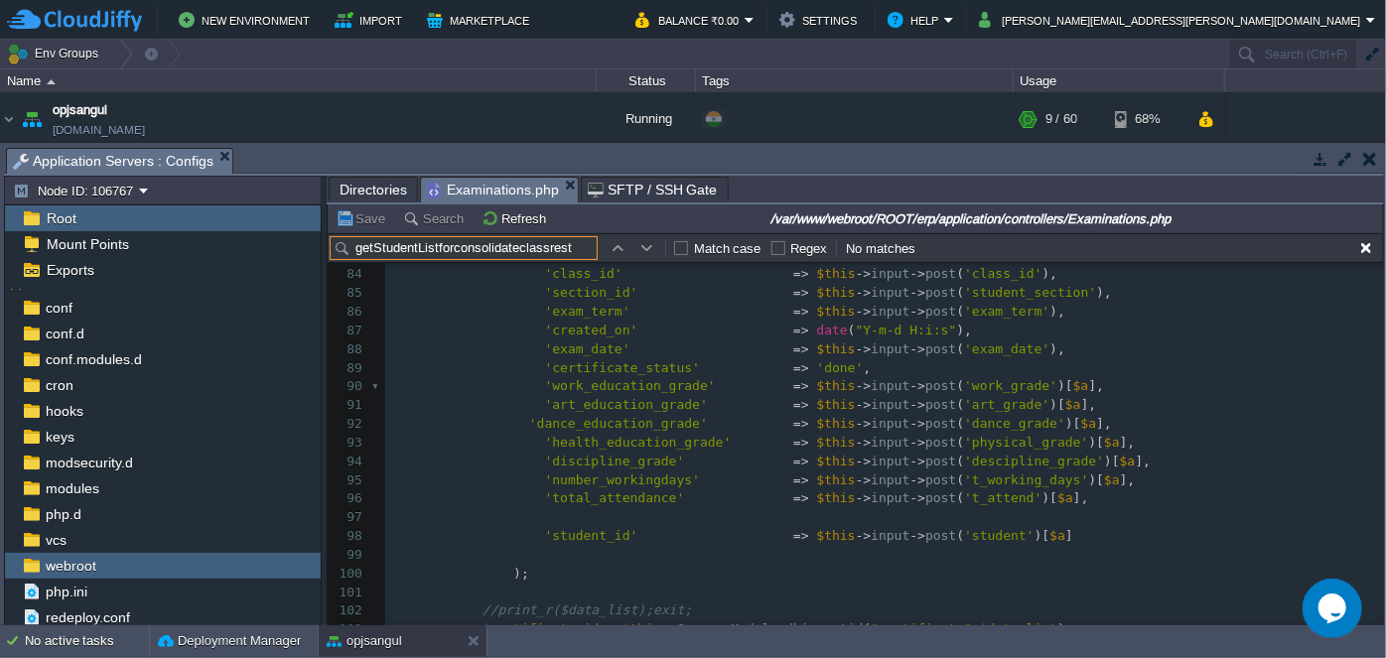
scroll to position [1653, 0]
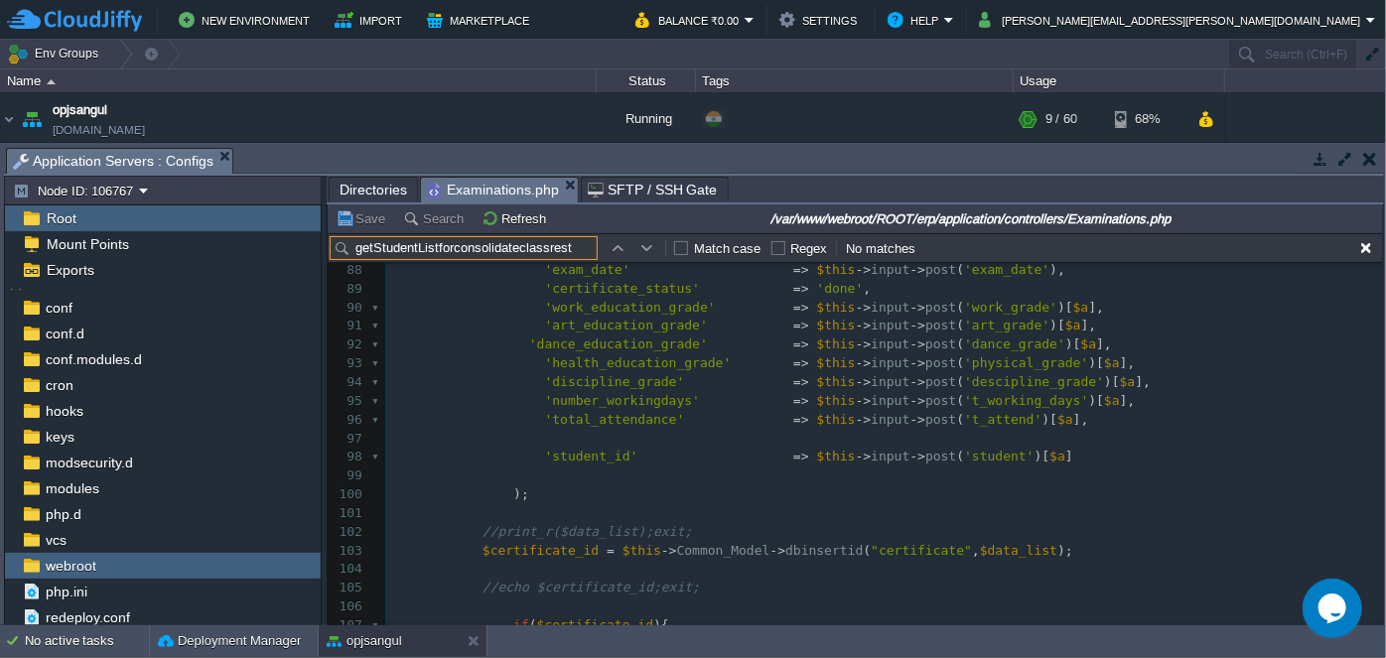
click at [375, 186] on span "Directories" at bounding box center [374, 190] width 68 height 24
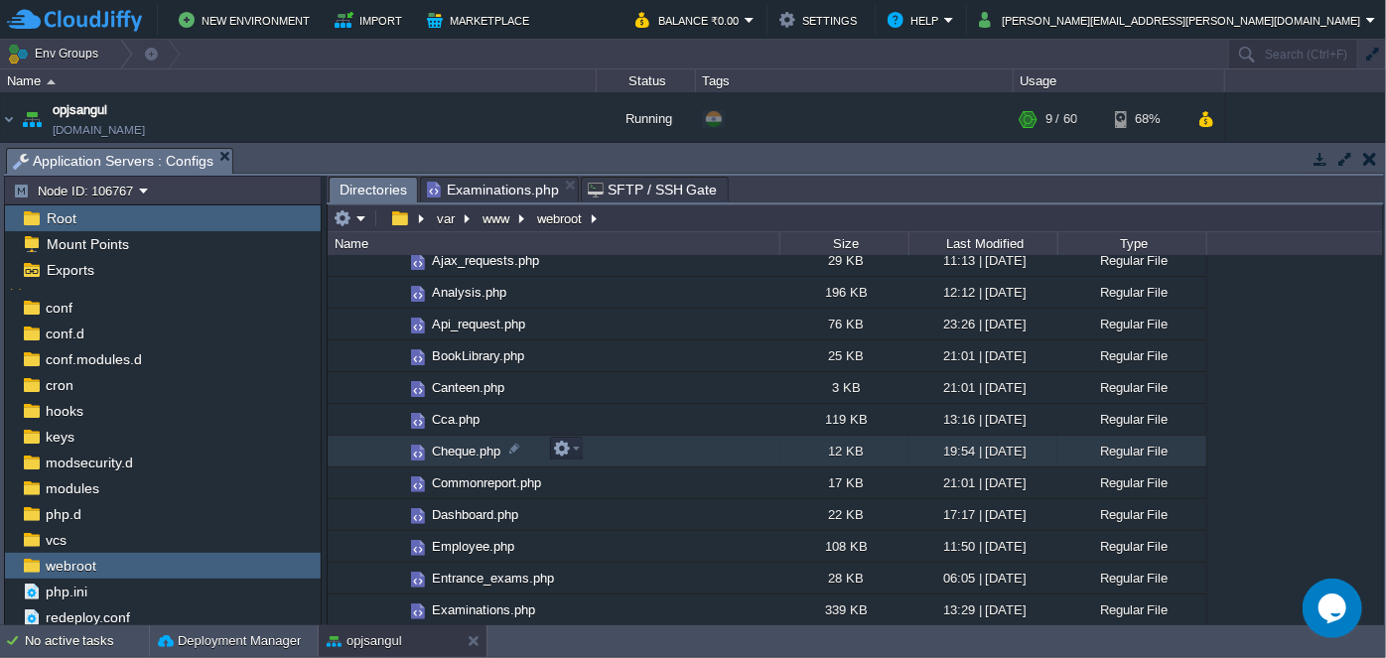
scroll to position [142, 0]
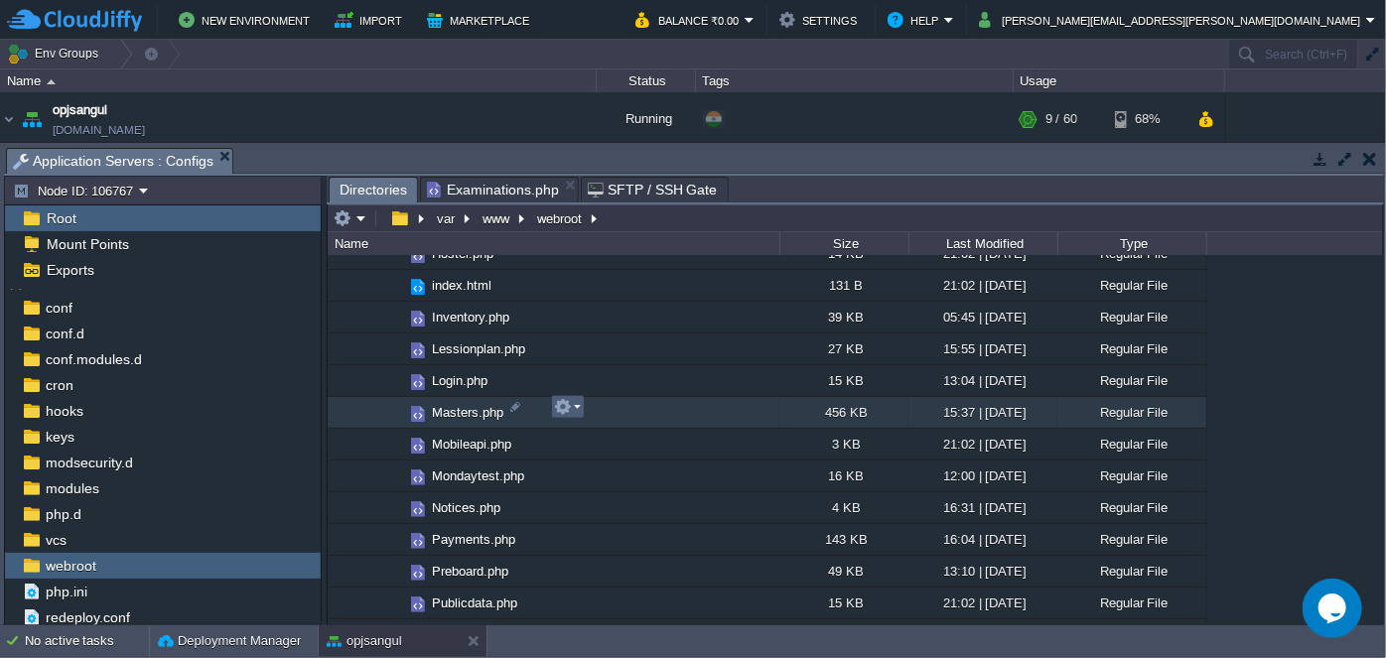
click at [572, 406] on em at bounding box center [567, 407] width 27 height 18
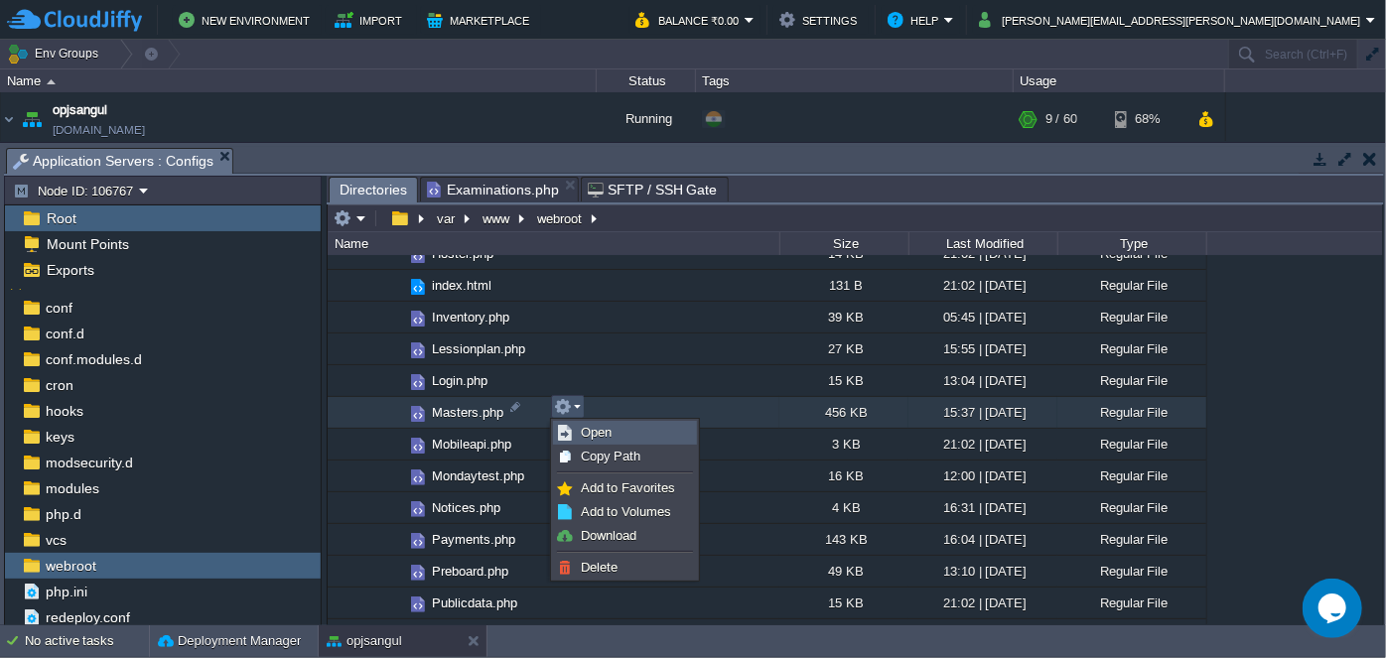
click at [597, 428] on span "Open" at bounding box center [596, 432] width 31 height 15
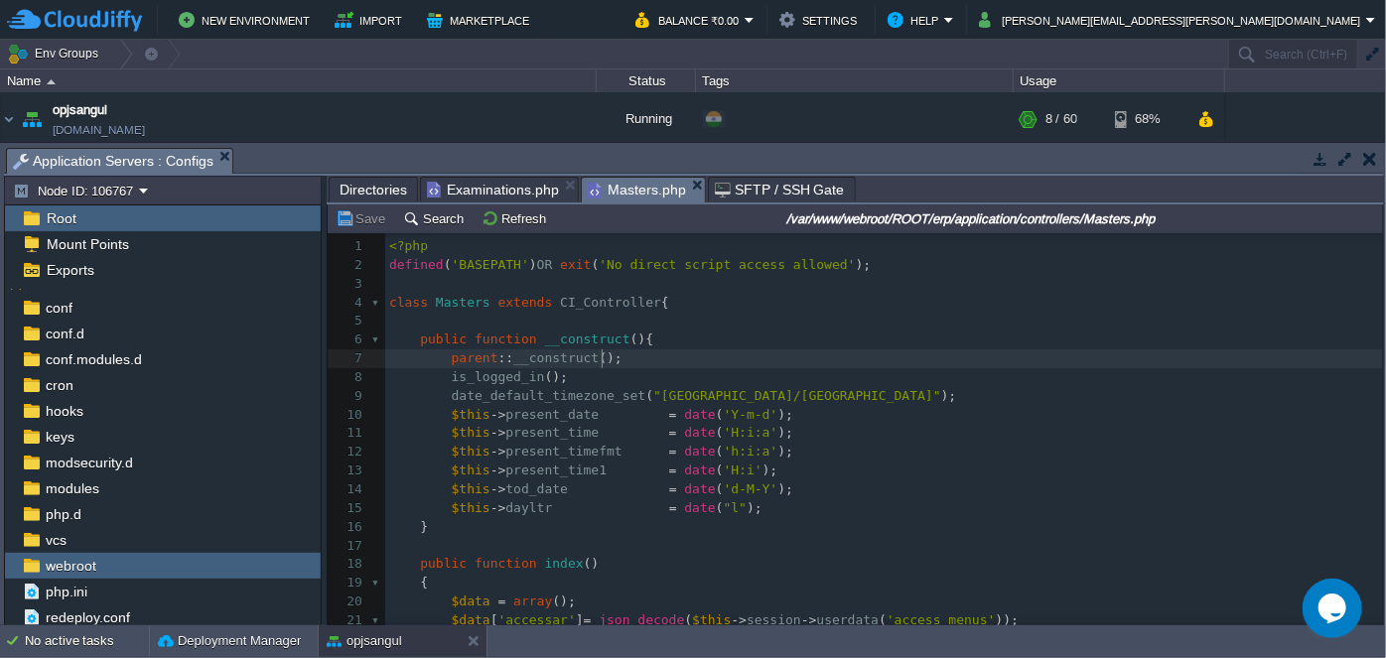
click at [980, 358] on pre "parent :: __construct ();" at bounding box center [884, 358] width 998 height 19
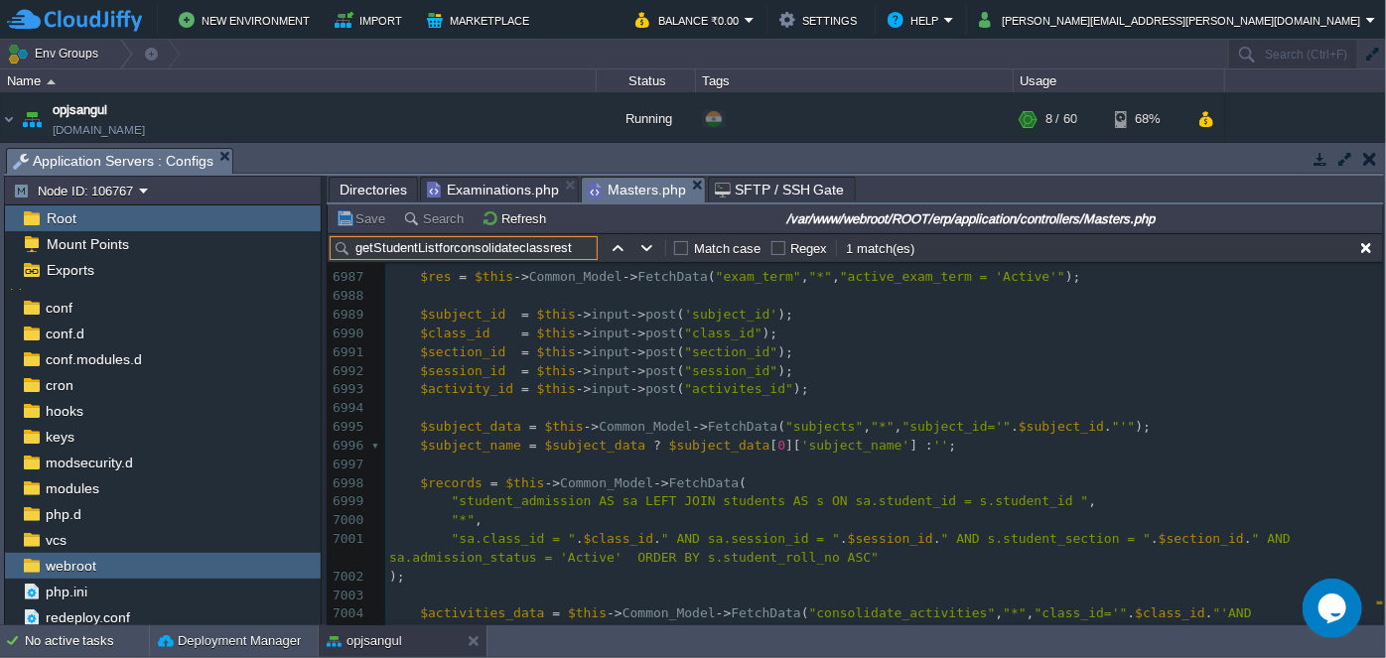
scroll to position [148660, 0]
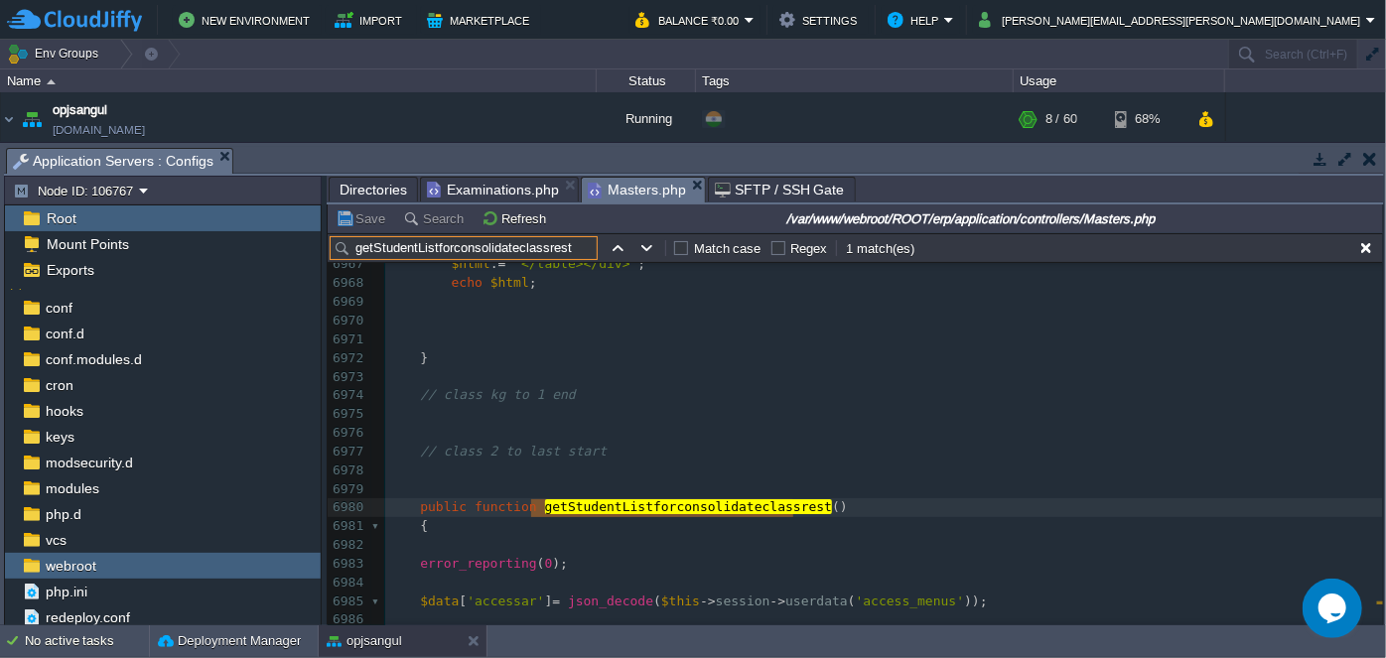
type input "getStudentListforconsolidateclassrest"
click at [442, 471] on pre "​" at bounding box center [884, 471] width 998 height 19
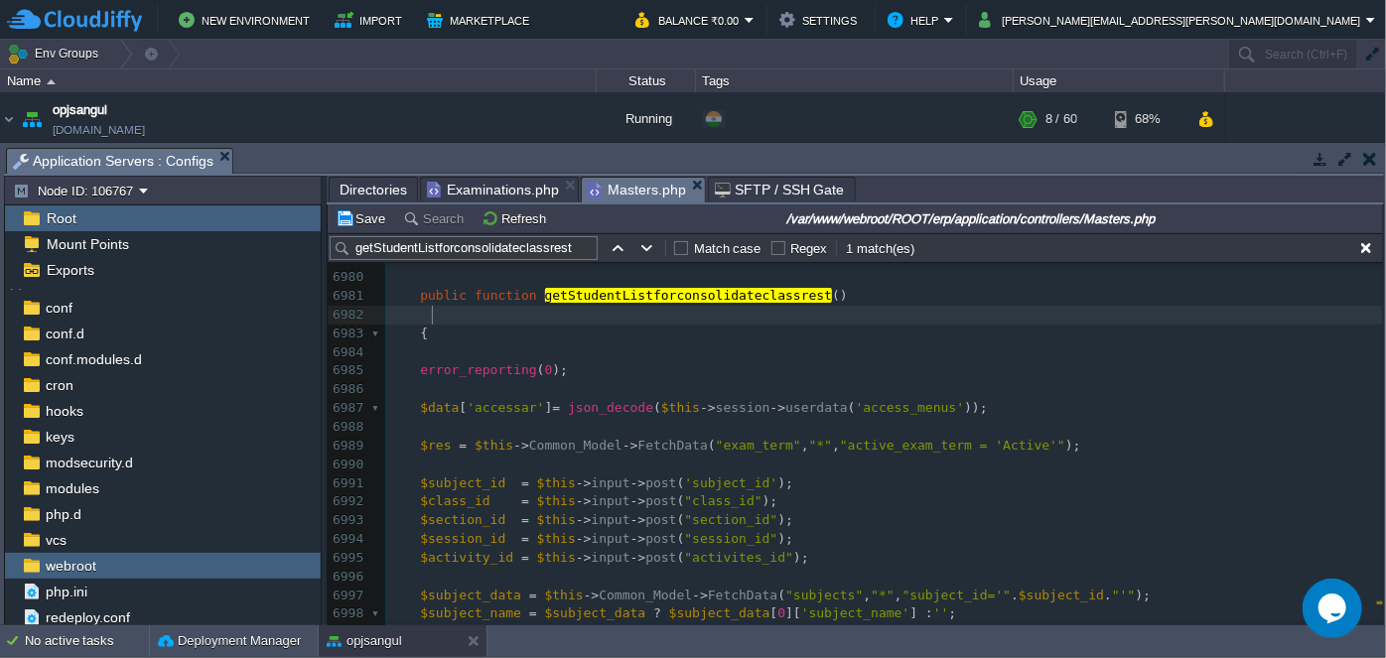
scroll to position [148751, 0]
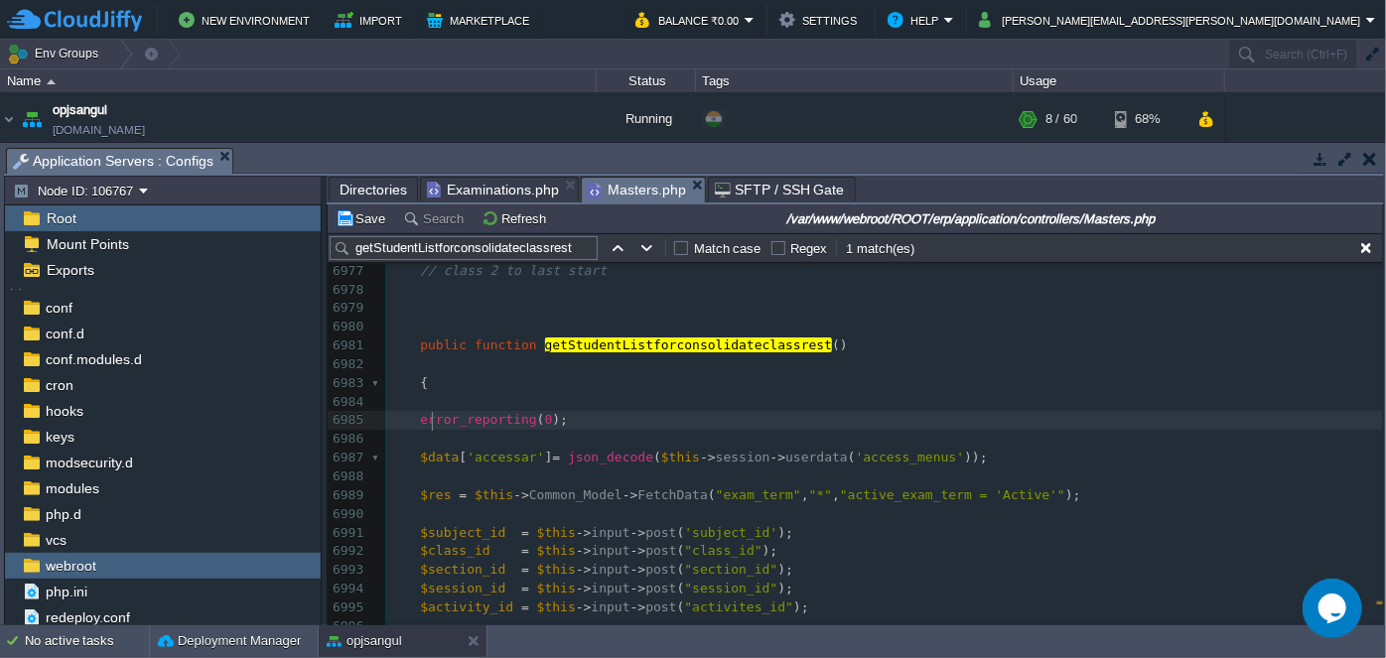
click at [434, 412] on div "xxxxxxxxxx 6957 <td> 6958 <input type="text" name="' . $name . '_grade[]" class…" at bounding box center [884, 449] width 998 height 1160
click at [434, 399] on pre "​" at bounding box center [884, 402] width 998 height 19
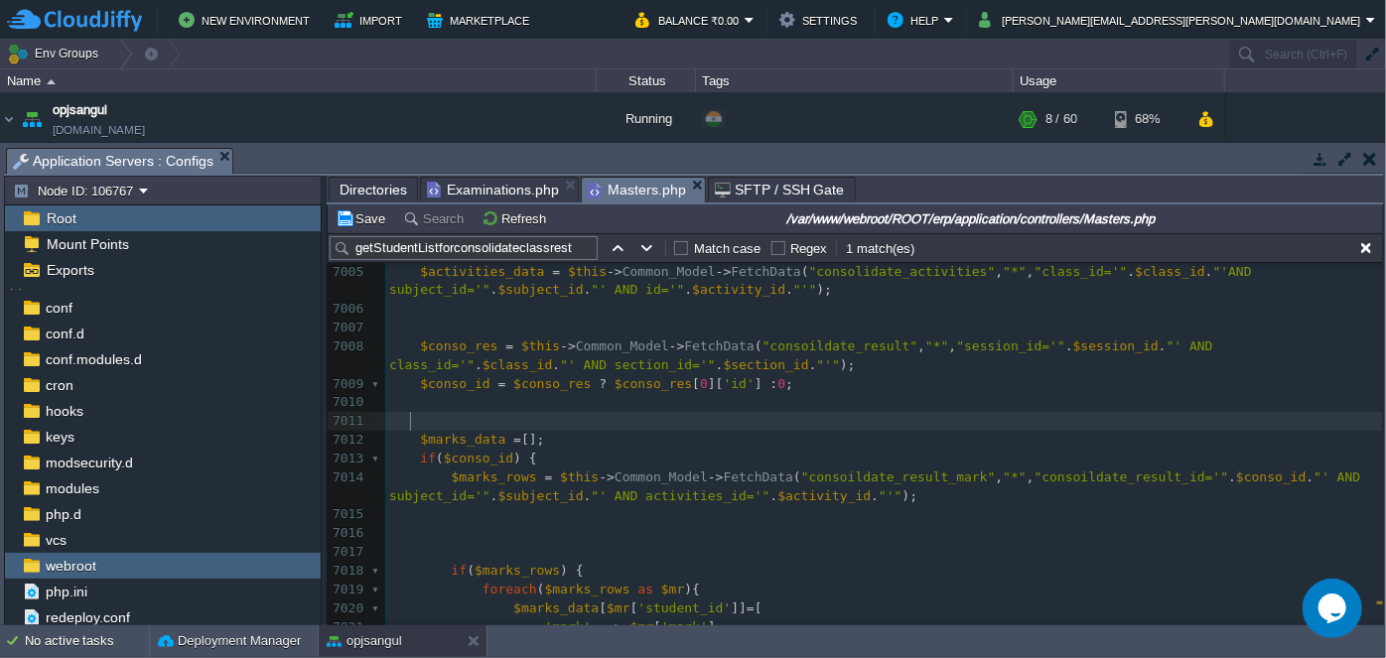
click at [426, 421] on pre at bounding box center [884, 421] width 998 height 19
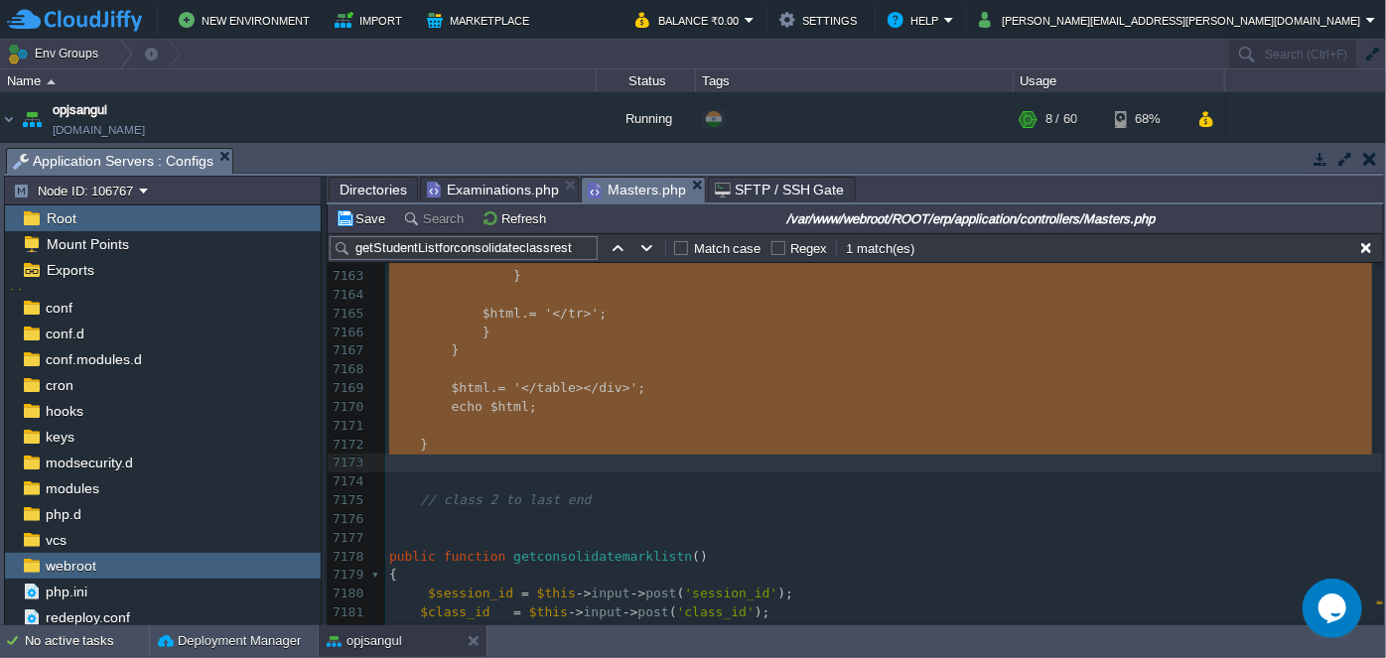
drag, startPoint x: 414, startPoint y: 344, endPoint x: 619, endPoint y: 469, distance: 240.1
type textarea "-"
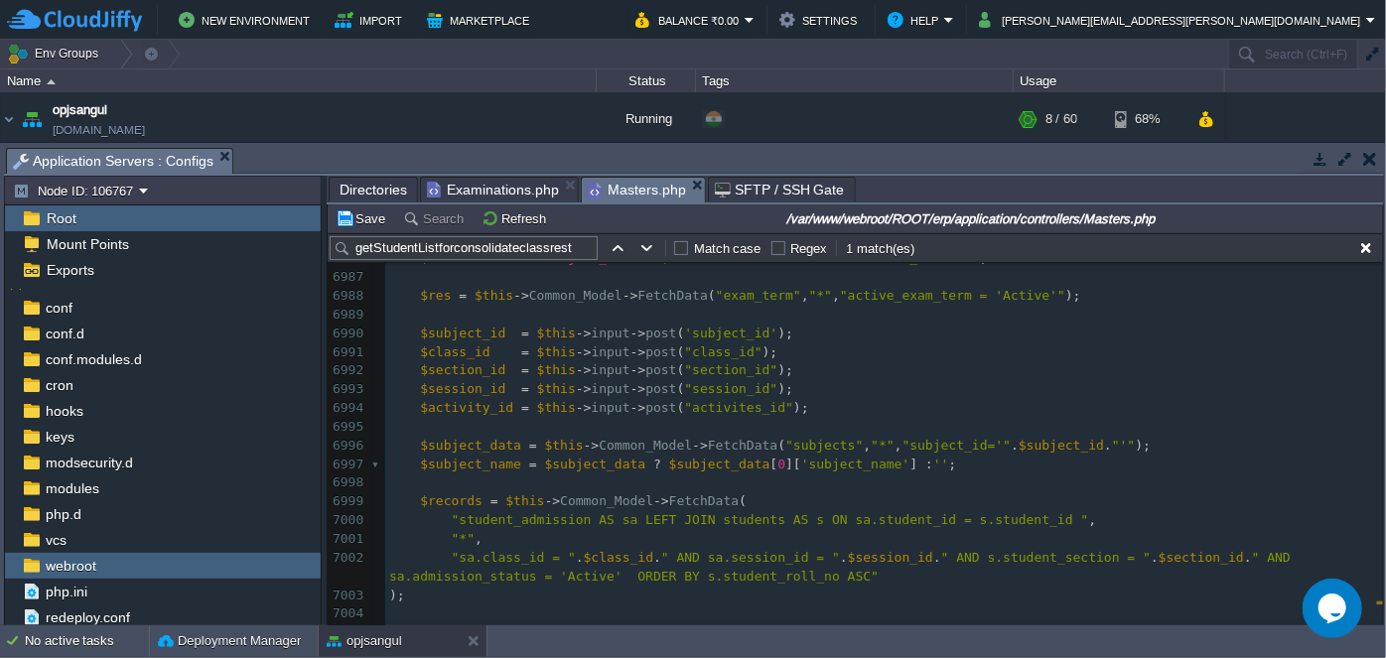
scroll to position [148695, 0]
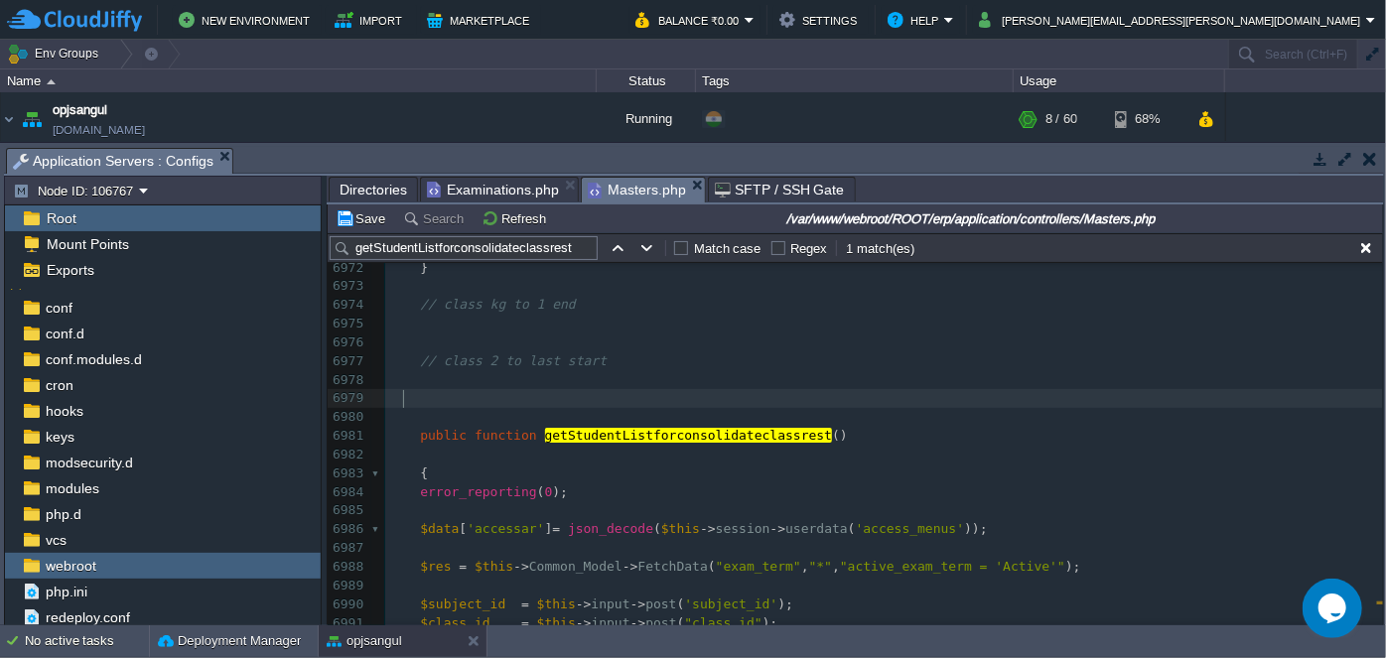
click at [483, 396] on pre at bounding box center [884, 398] width 998 height 19
click at [428, 420] on pre "​" at bounding box center [884, 417] width 998 height 19
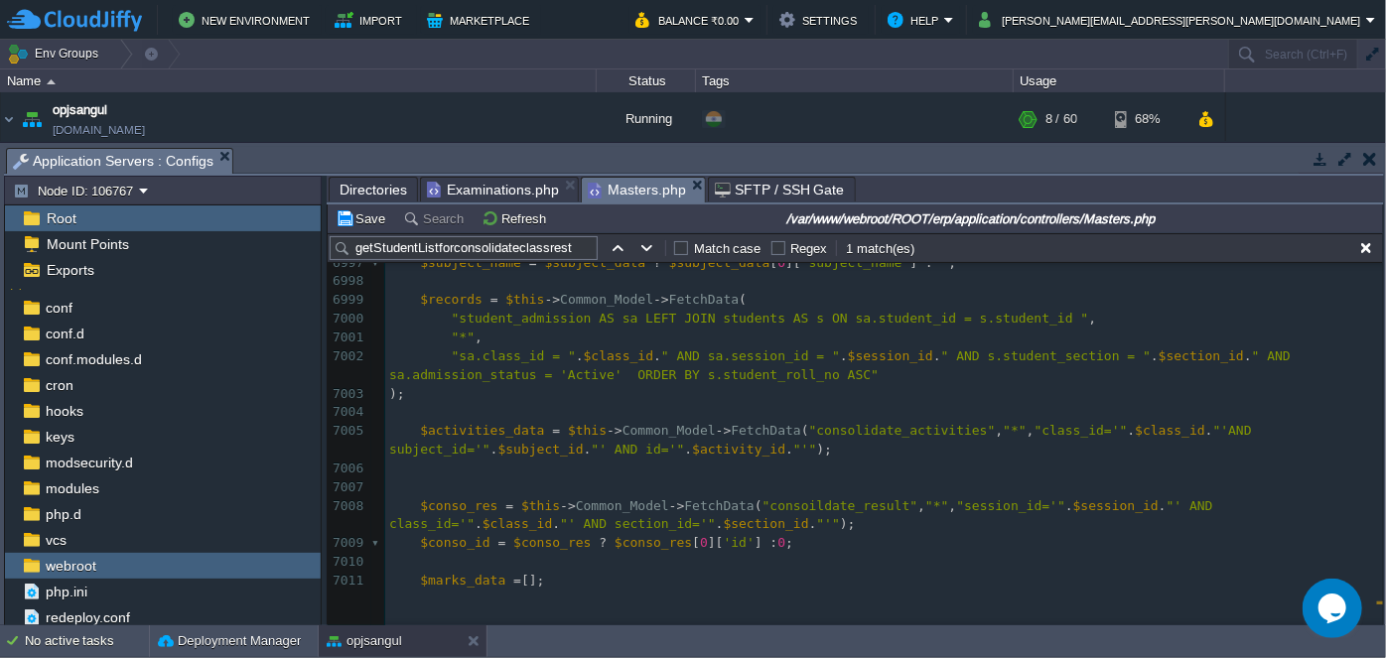
scroll to position [149291, 0]
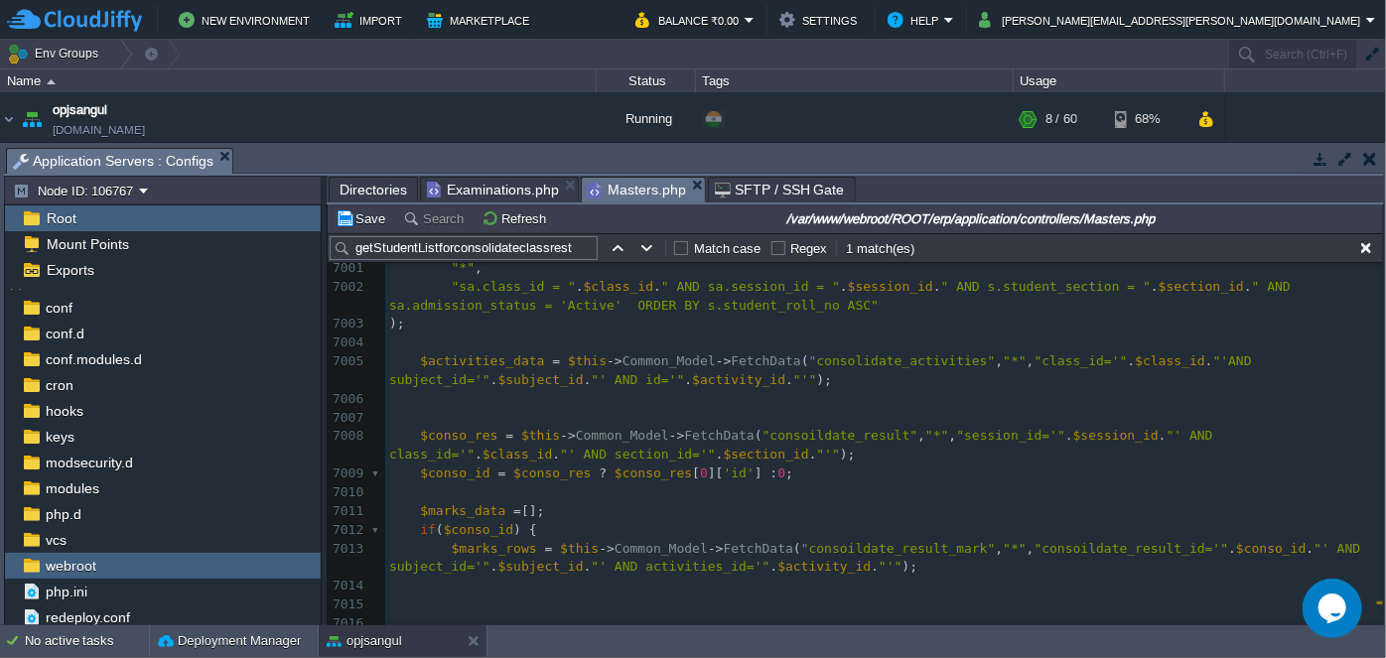
type textarea "-"
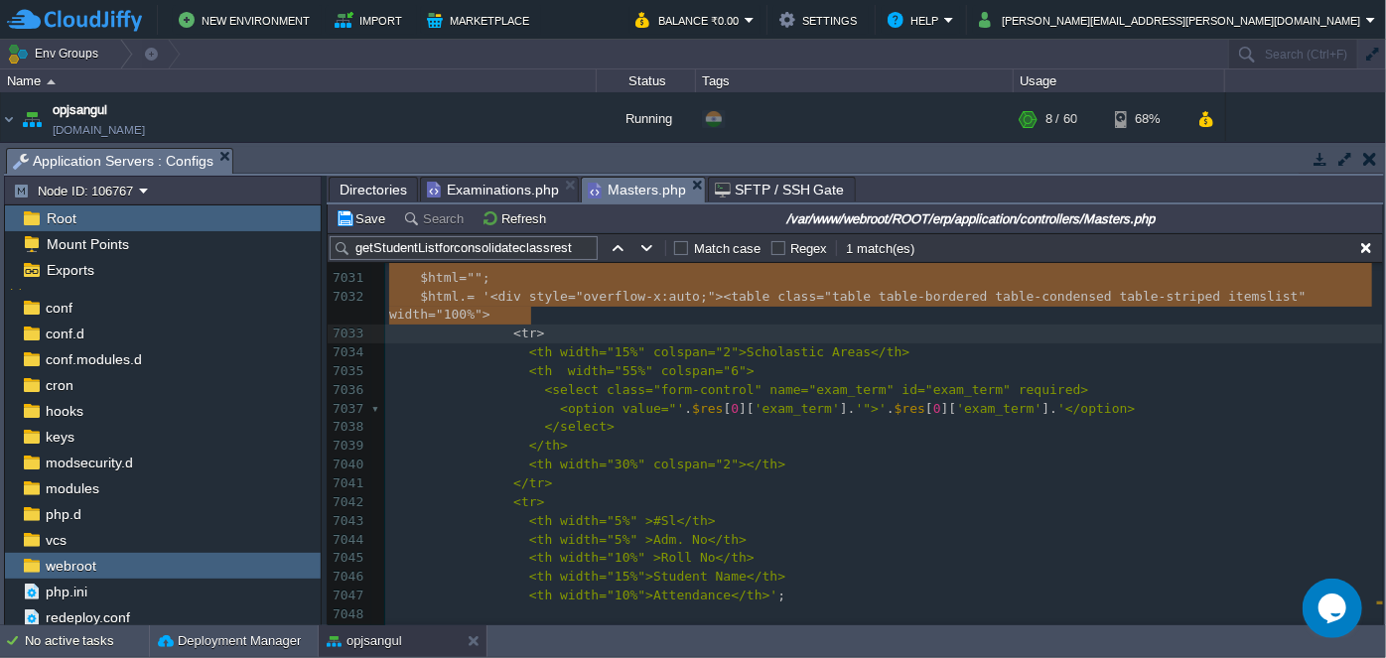
scroll to position [149928, 0]
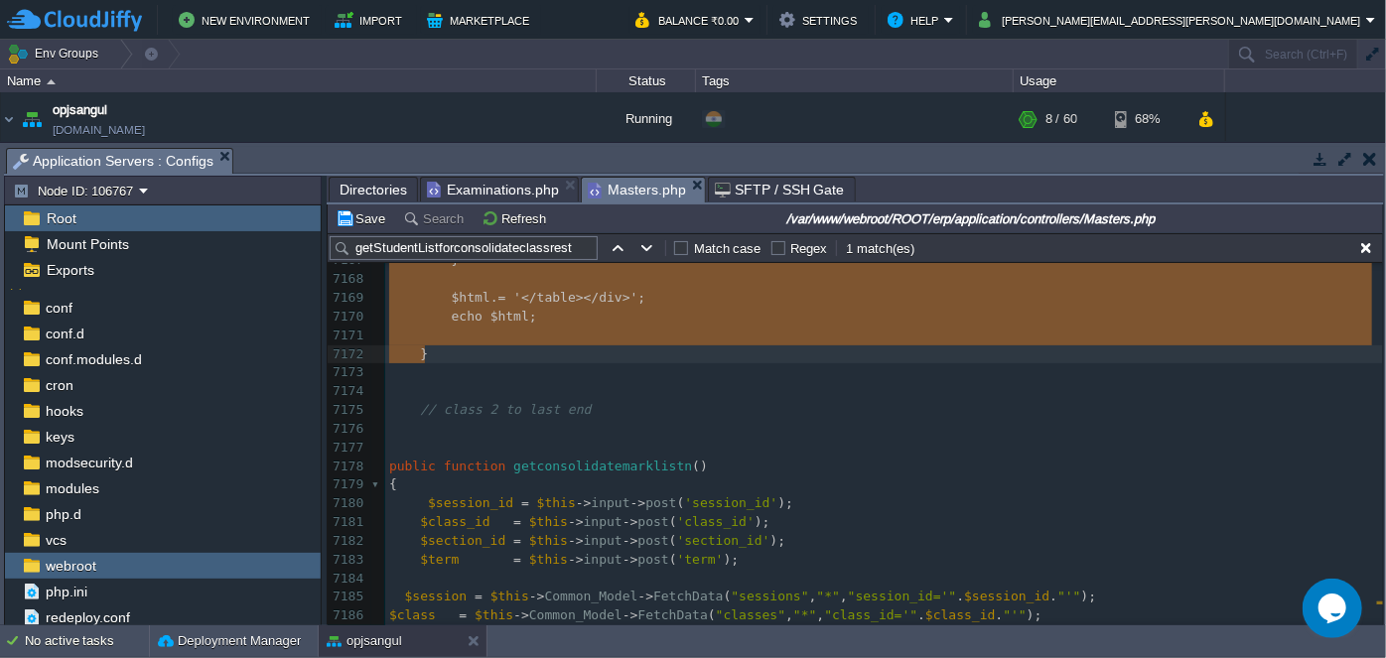
drag, startPoint x: 413, startPoint y: 344, endPoint x: 571, endPoint y: 362, distance: 159.0
paste textarea
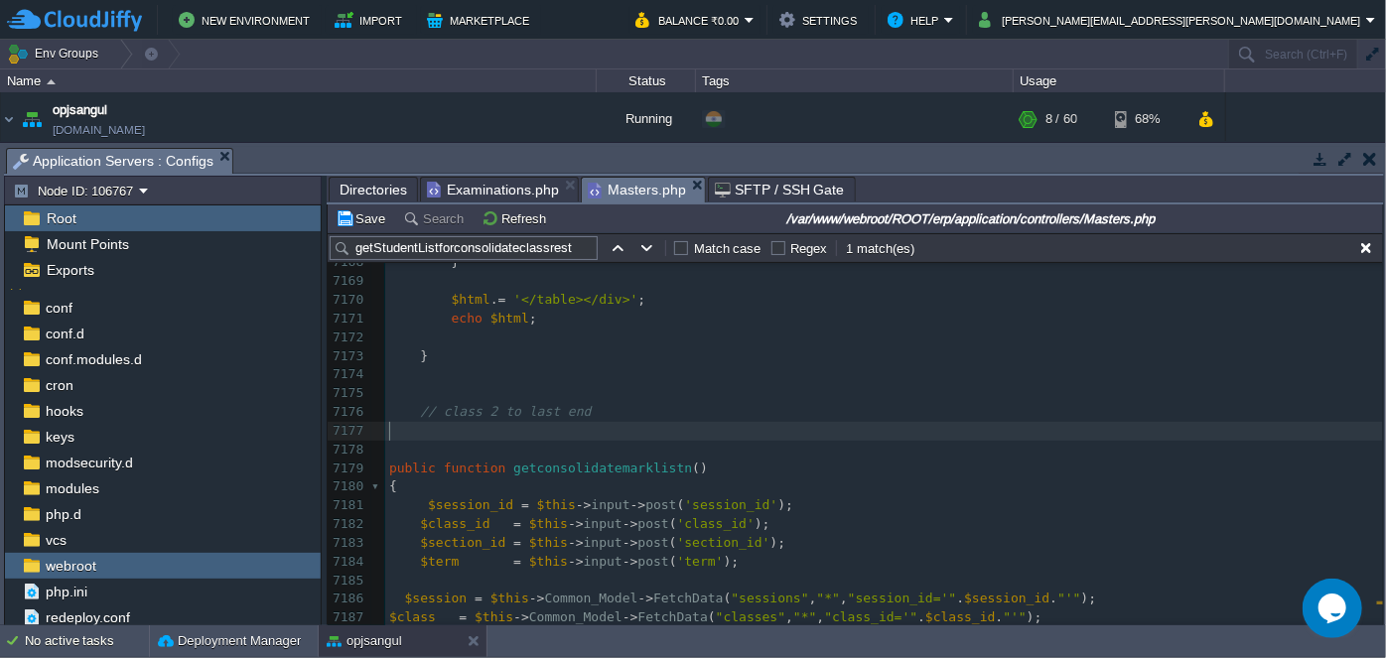
click at [805, 426] on pre "​" at bounding box center [884, 431] width 998 height 19
click at [378, 186] on span "Directories" at bounding box center [374, 190] width 68 height 24
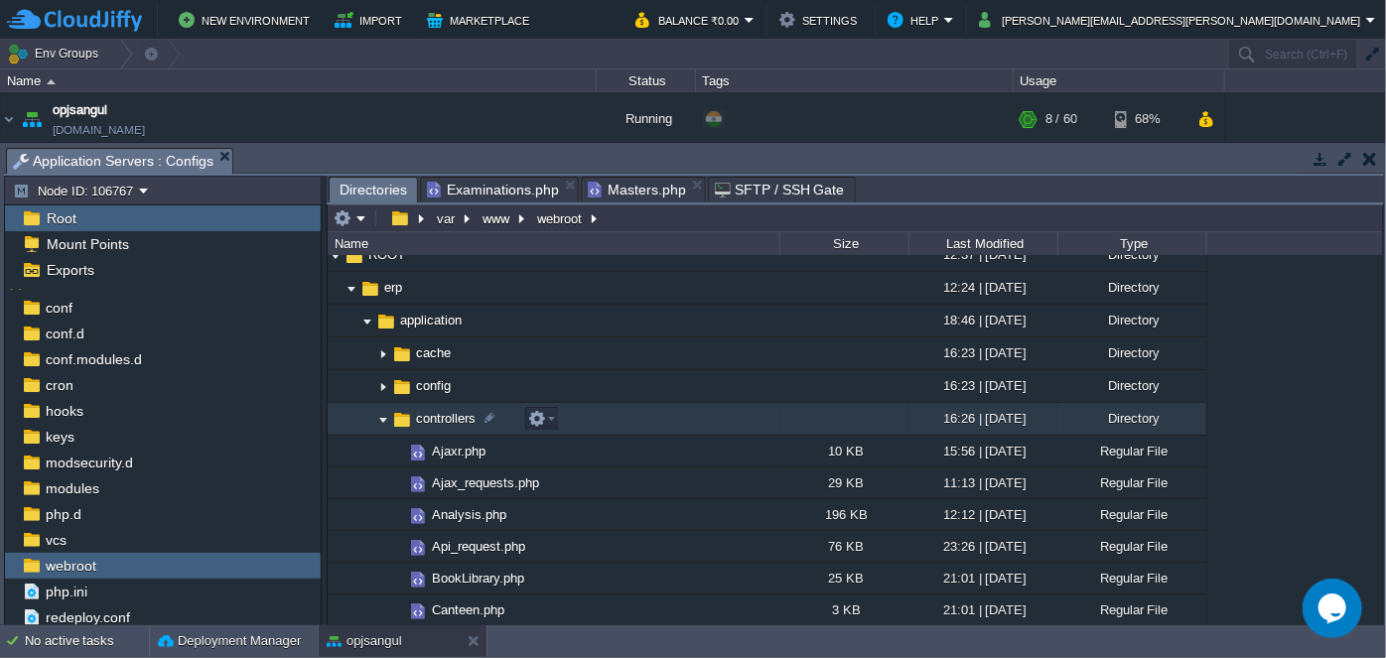
scroll to position [89, 0]
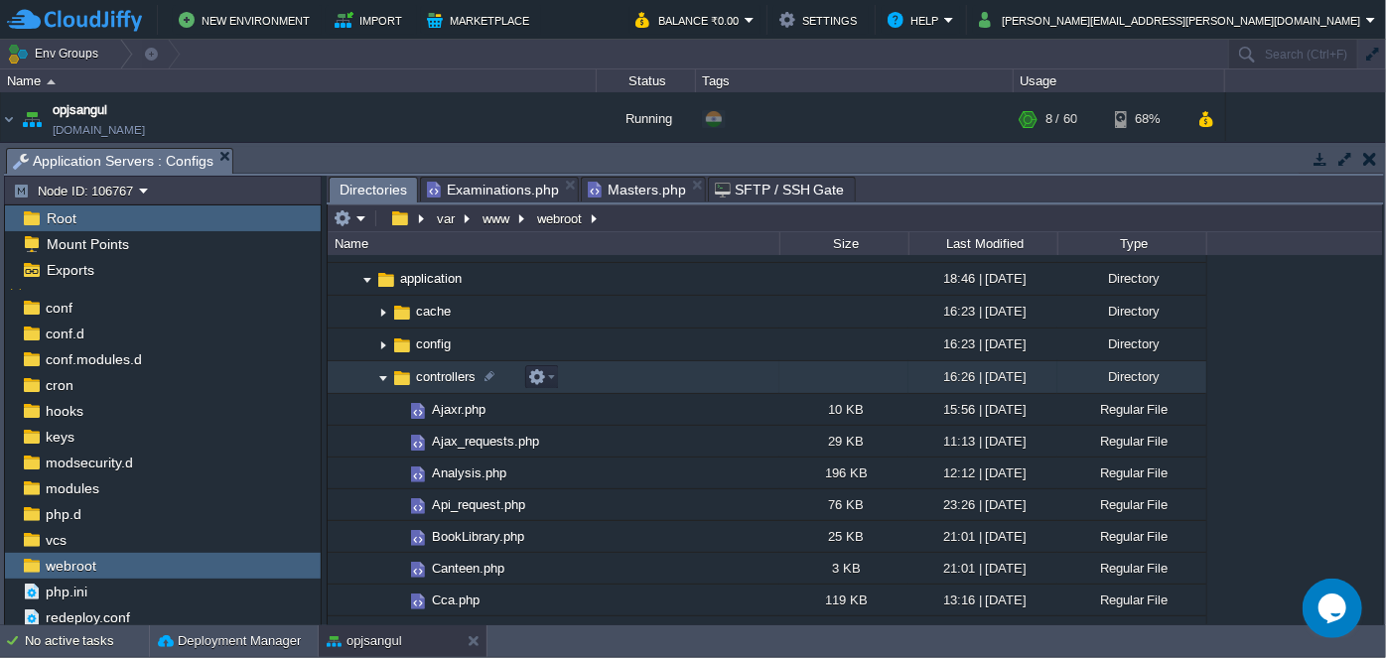
click at [383, 383] on img at bounding box center [383, 377] width 16 height 31
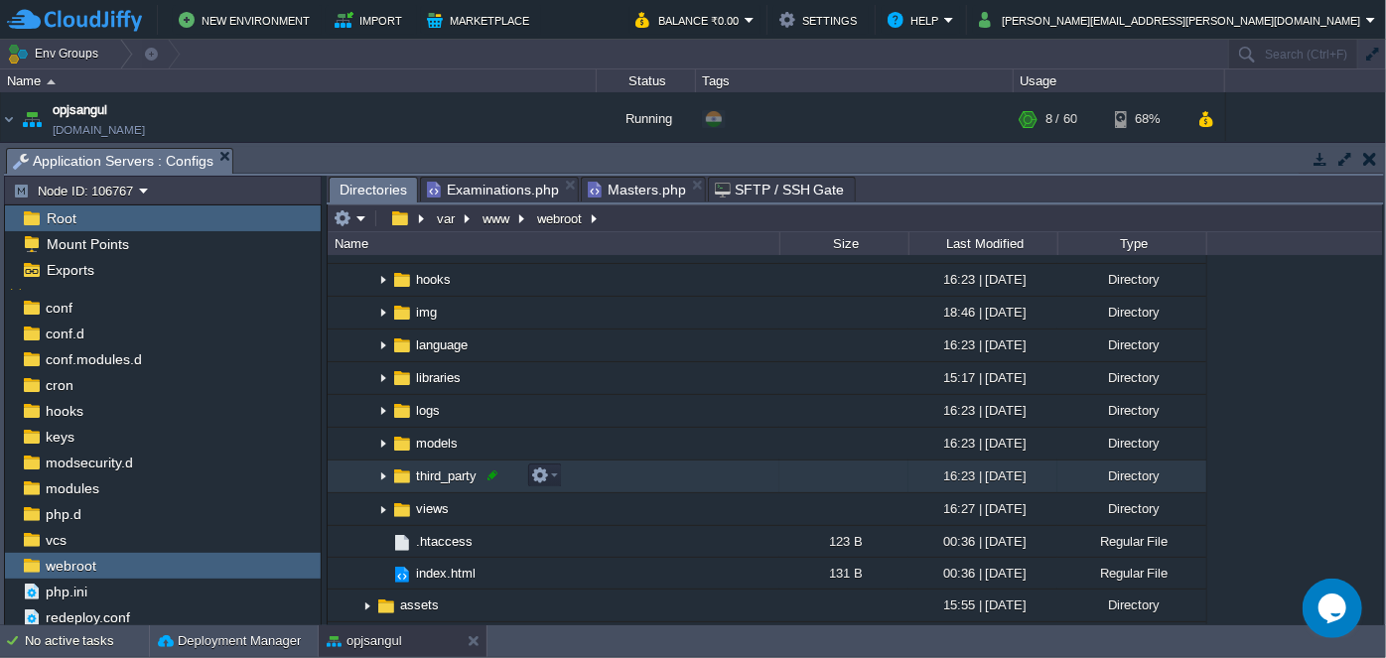
scroll to position [360, 0]
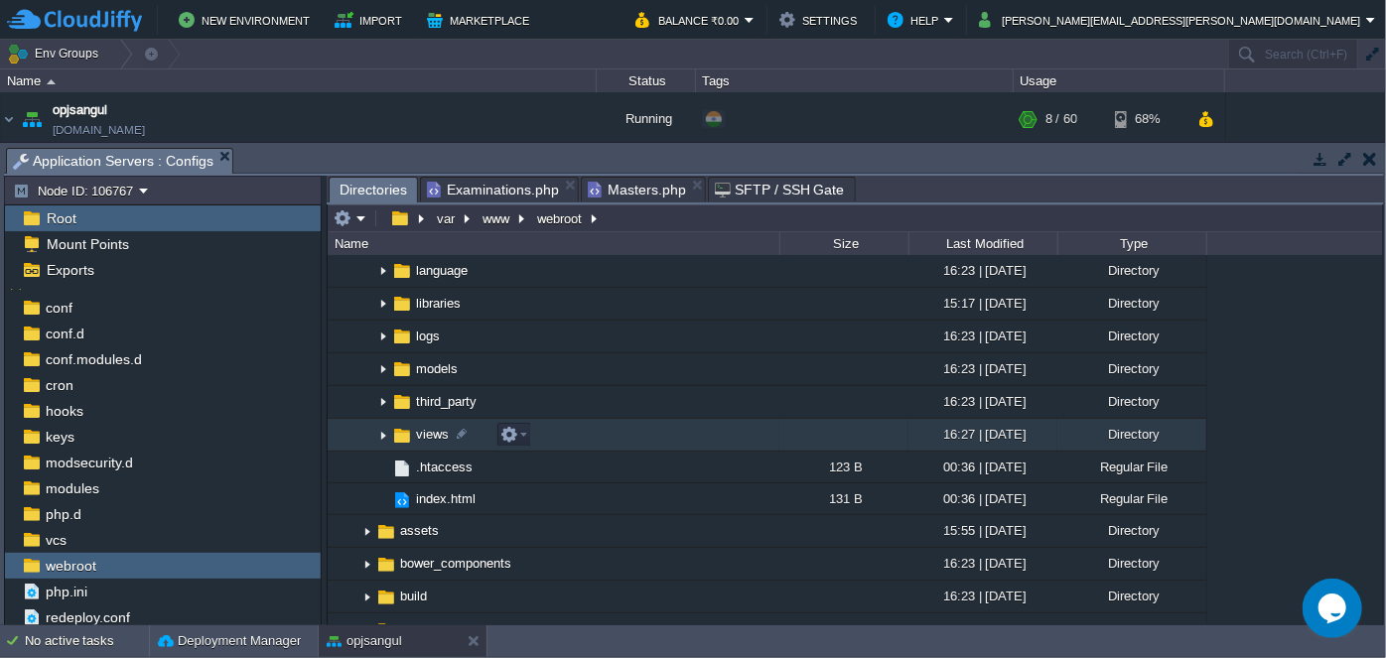
click at [384, 435] on img at bounding box center [383, 435] width 16 height 31
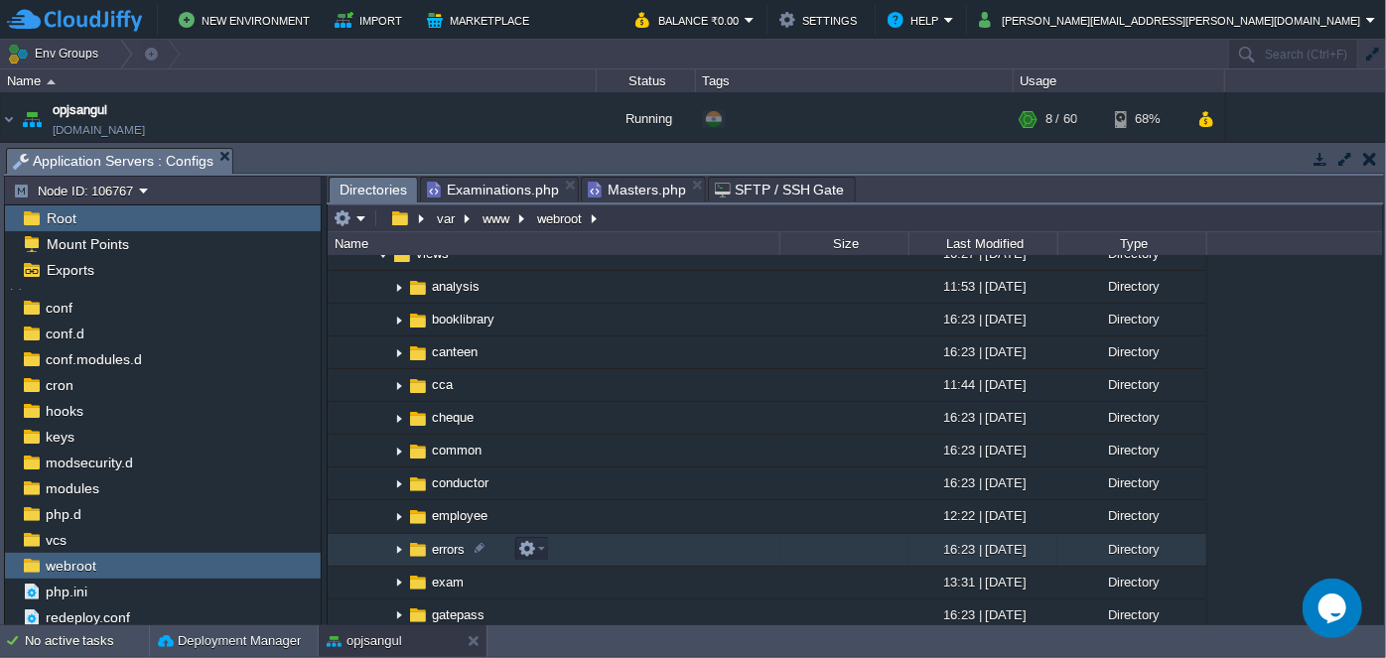
scroll to position [631, 0]
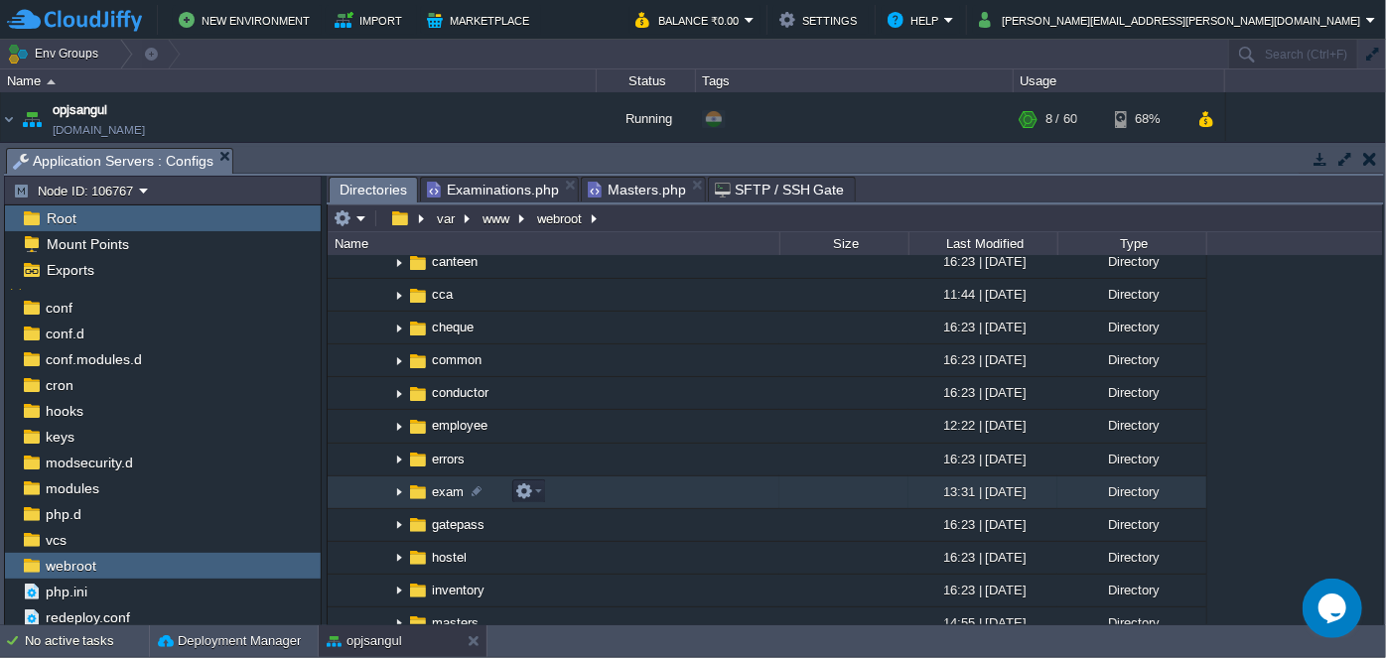
click at [400, 493] on img at bounding box center [399, 493] width 16 height 31
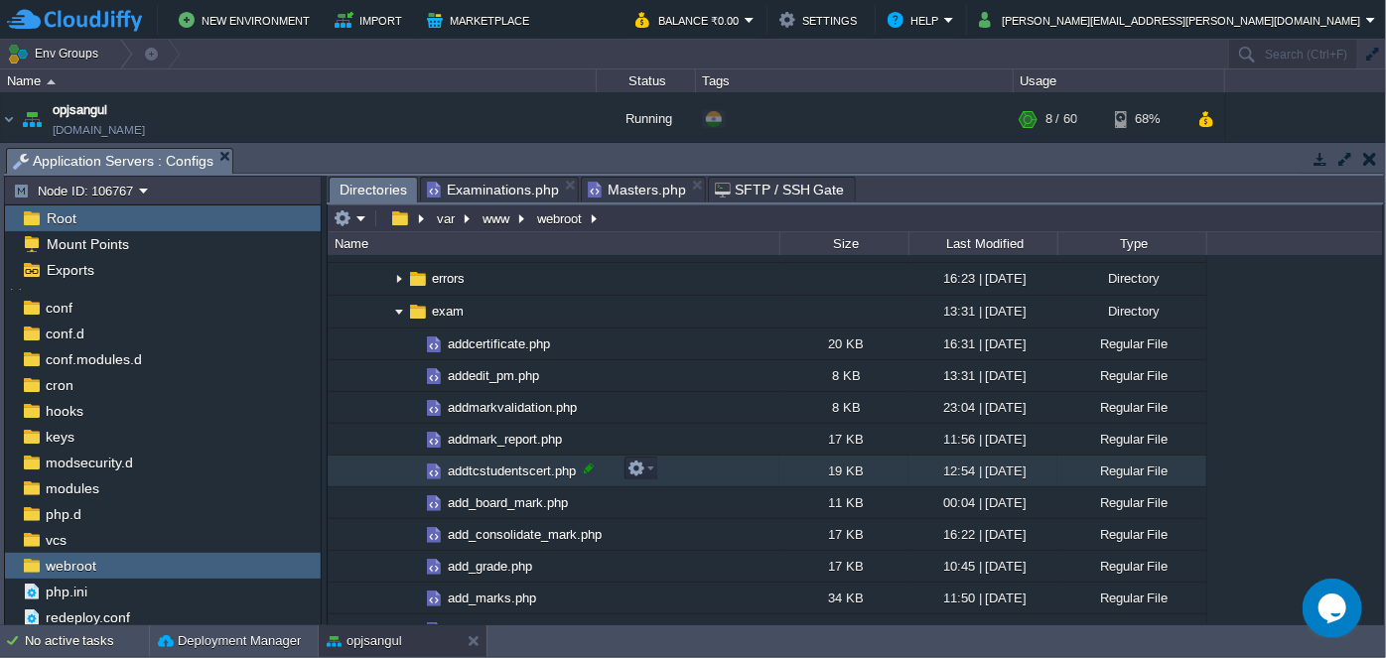
scroll to position [902, 0]
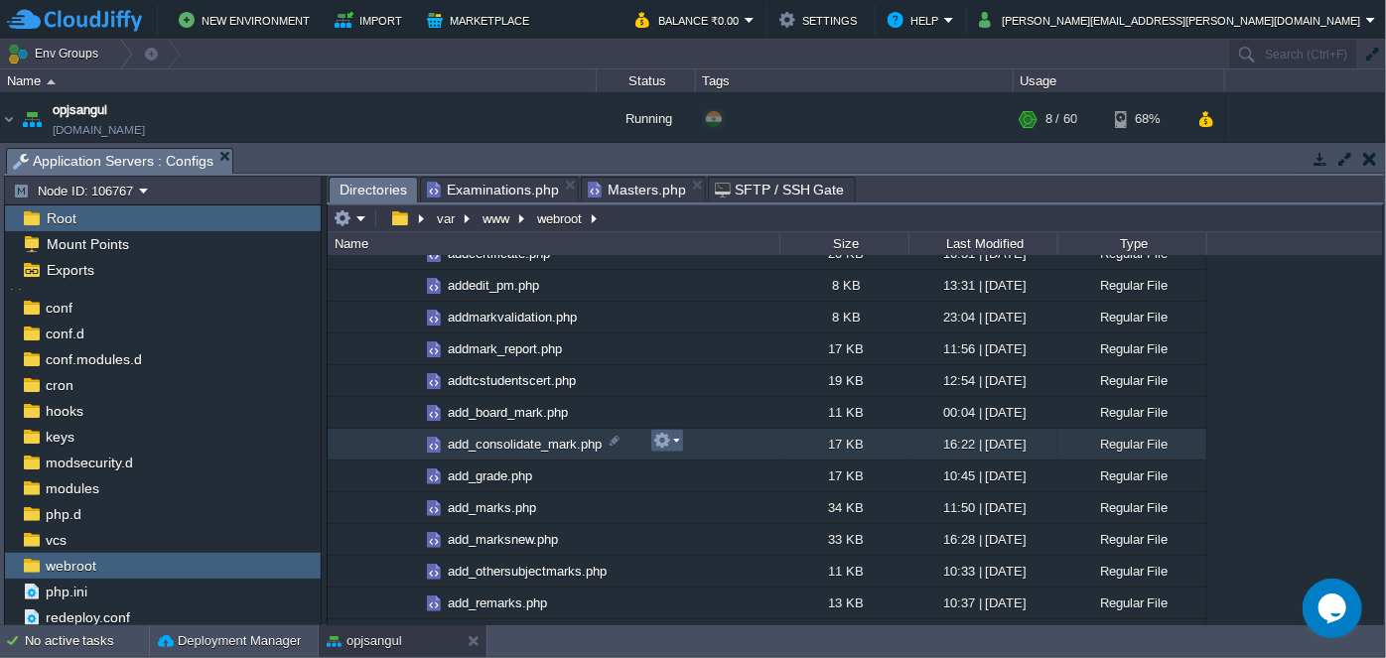
click at [679, 438] on td at bounding box center [667, 441] width 34 height 24
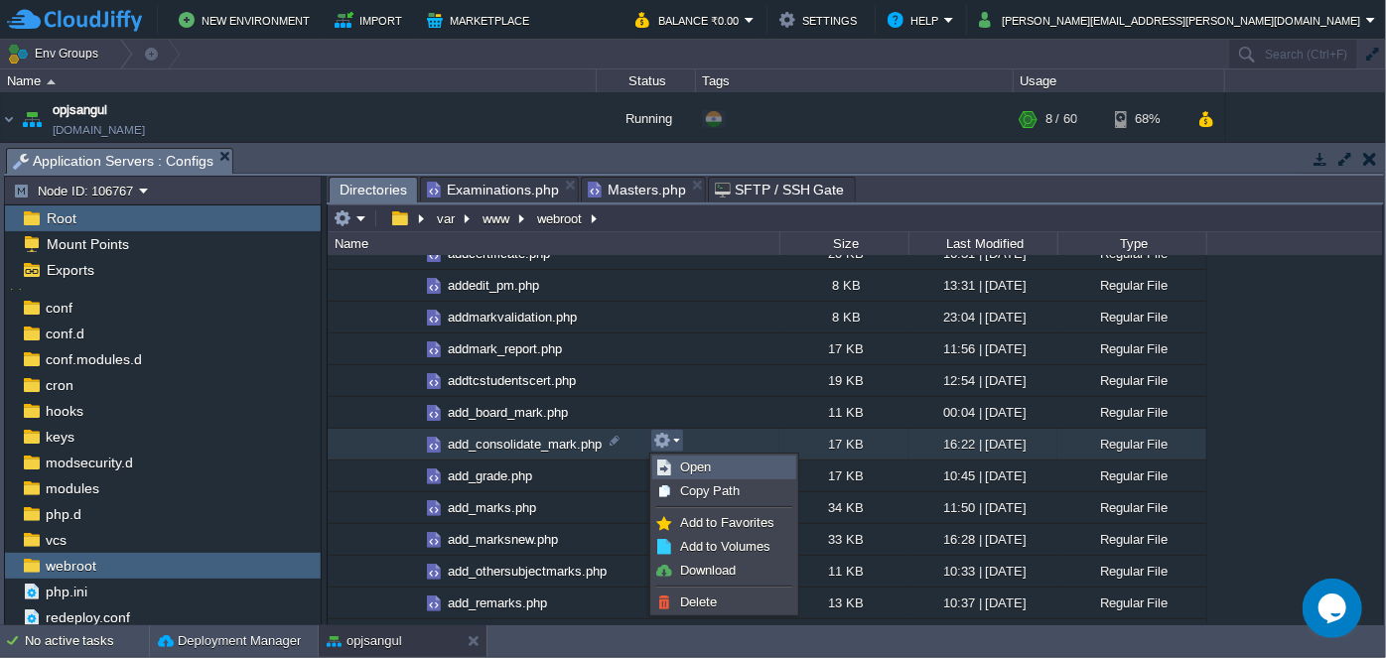
click at [700, 467] on span "Open" at bounding box center [695, 467] width 31 height 15
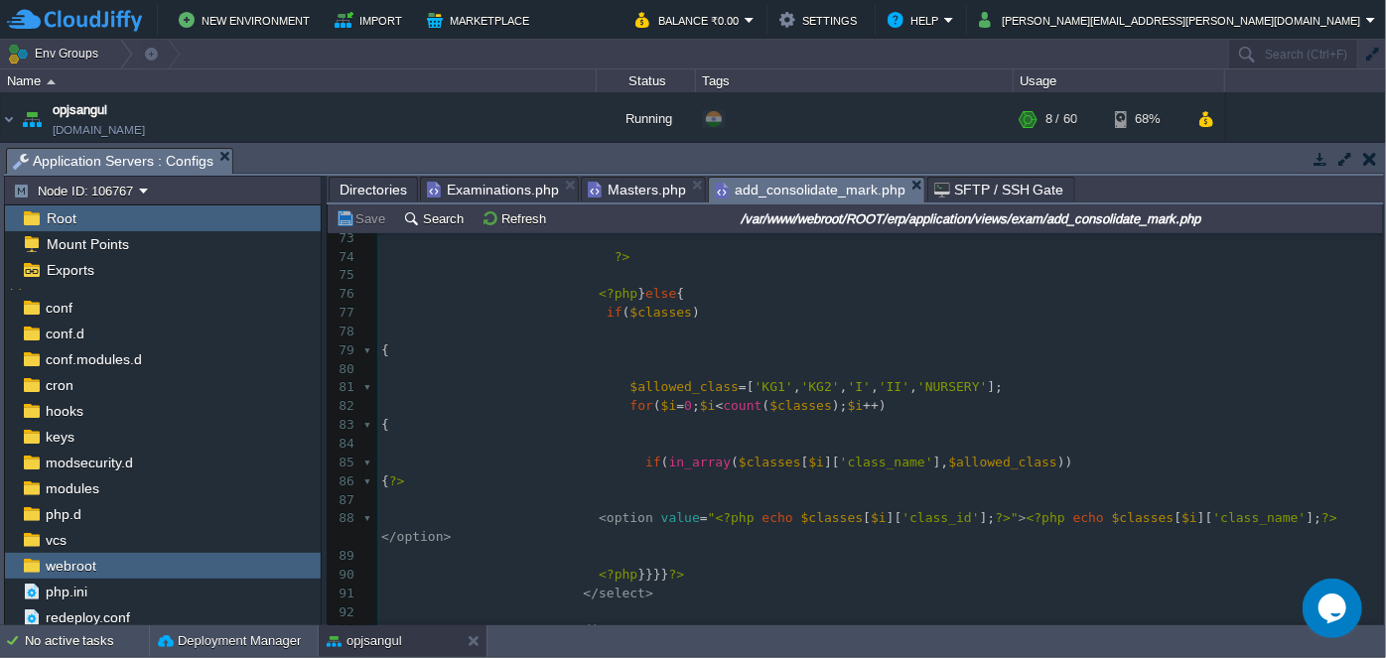
scroll to position [1503, 0]
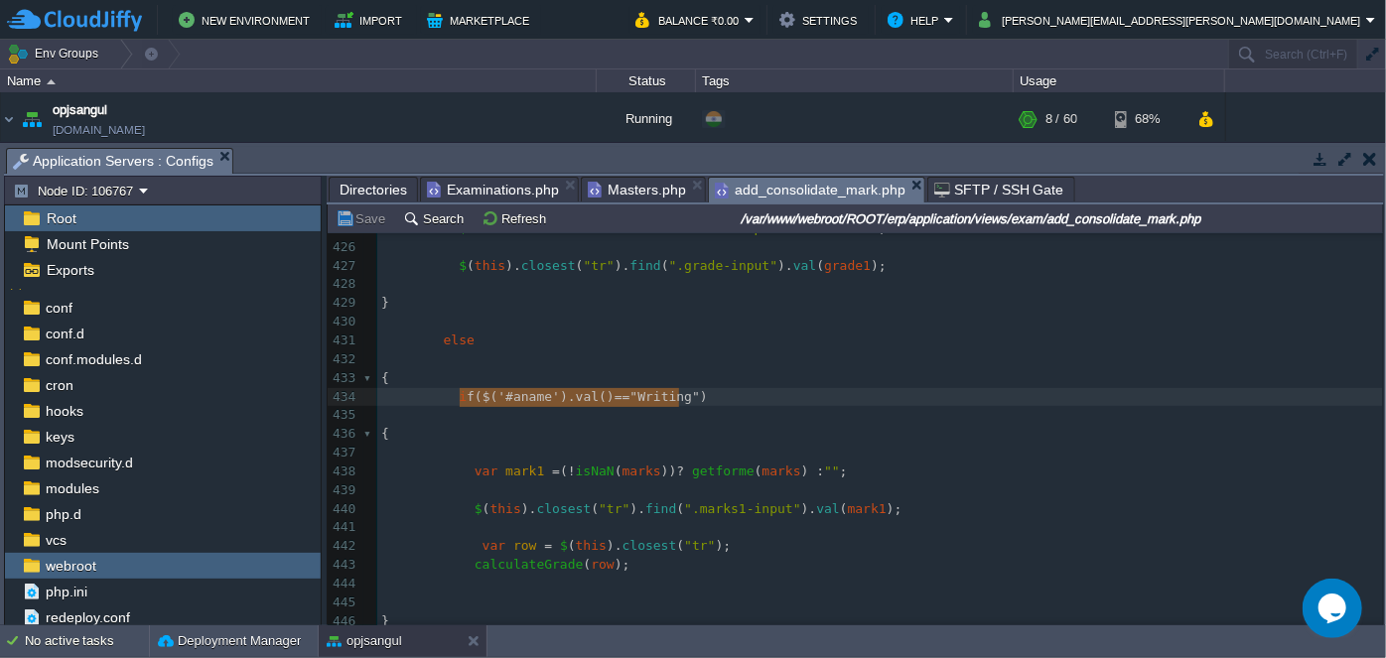
type textarea "if($('#aname').val()=="Writing")"
drag, startPoint x: 693, startPoint y: 394, endPoint x: 455, endPoint y: 394, distance: 238.3
paste textarea
click at [593, 444] on pre "​" at bounding box center [880, 453] width 1006 height 19
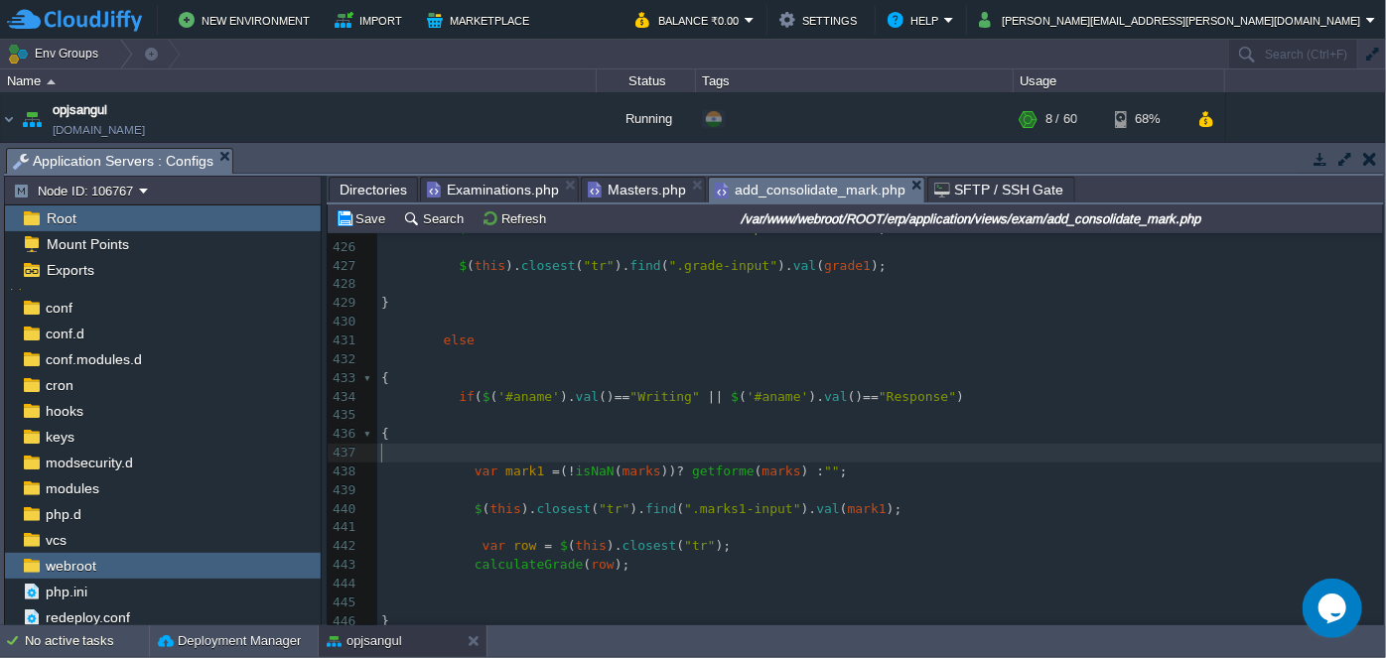
click at [533, 453] on pre "​" at bounding box center [880, 453] width 1006 height 19
click at [532, 459] on pre "​" at bounding box center [880, 453] width 1006 height 19
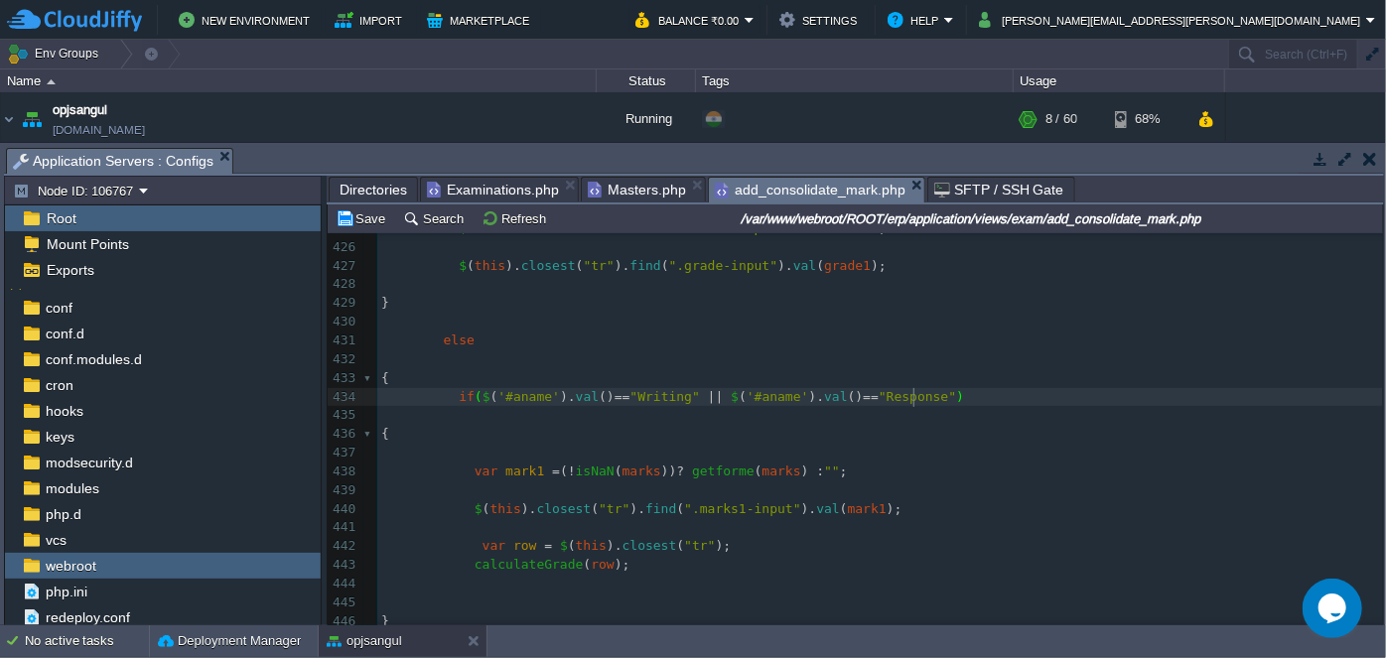
click at [519, 453] on pre "​" at bounding box center [880, 453] width 1006 height 19
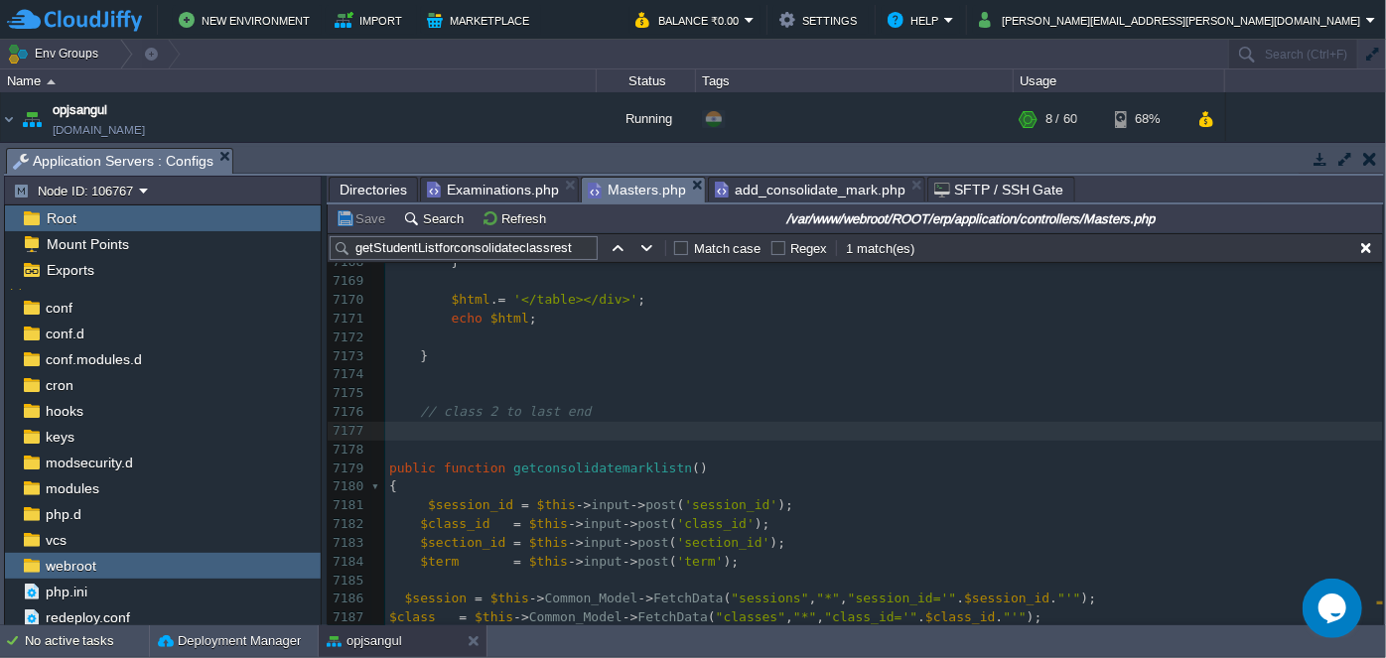
click at [635, 181] on span "Masters.php" at bounding box center [637, 190] width 98 height 25
click at [868, 378] on pre "​" at bounding box center [884, 374] width 998 height 19
